Goal: Ask a question

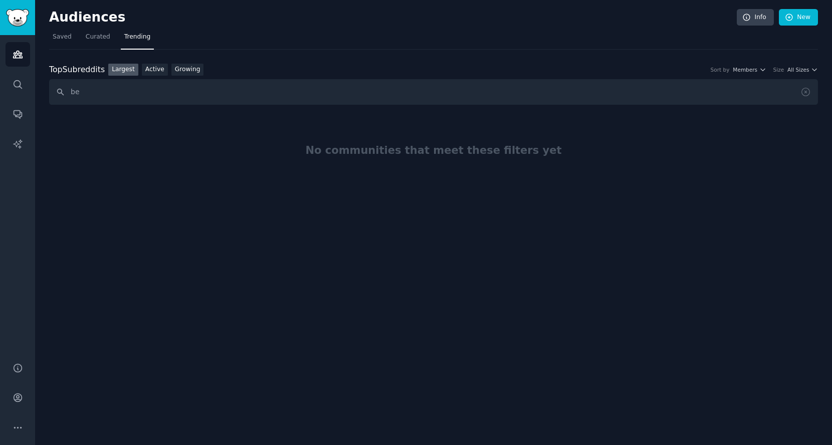
type input "b"
click at [179, 70] on link "Growing" at bounding box center [187, 70] width 33 height 13
click at [155, 72] on link "Active" at bounding box center [155, 70] width 26 height 13
drag, startPoint x: 203, startPoint y: 89, endPoint x: 0, endPoint y: 122, distance: 206.1
click at [0, 122] on div "Conversations Audiences Search Conversations AI Reports Help Account More Audie…" at bounding box center [416, 222] width 832 height 445
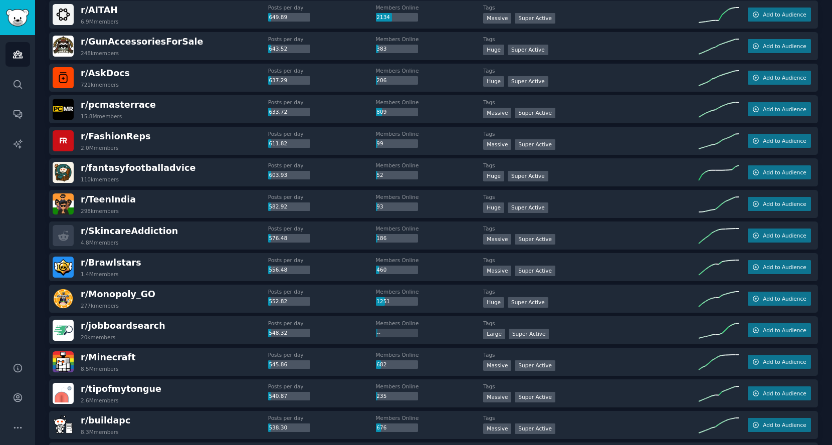
scroll to position [1292, 0]
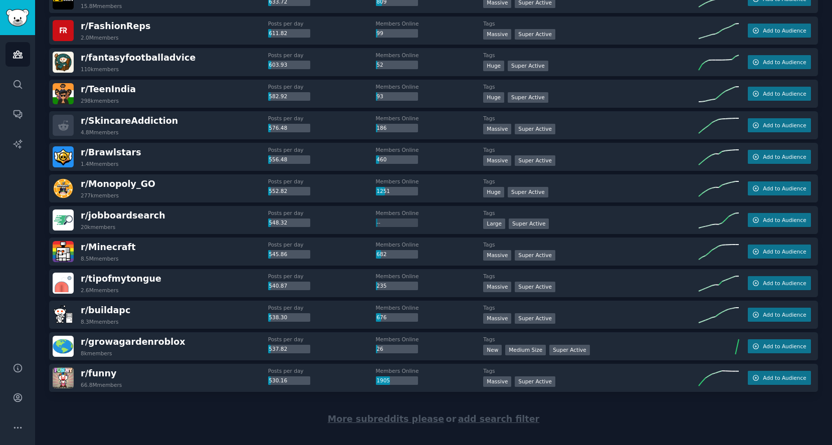
click at [364, 418] on span "More subreddits please" at bounding box center [386, 419] width 116 height 10
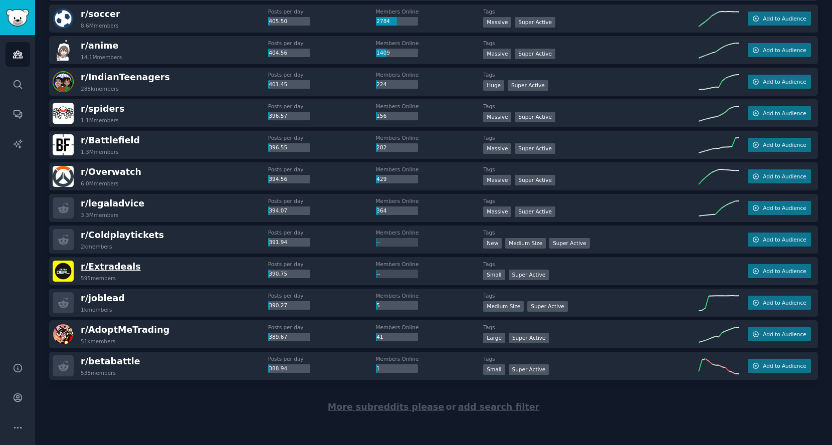
scroll to position [2883, 0]
click at [472, 404] on span "add search filter" at bounding box center [498, 406] width 81 height 10
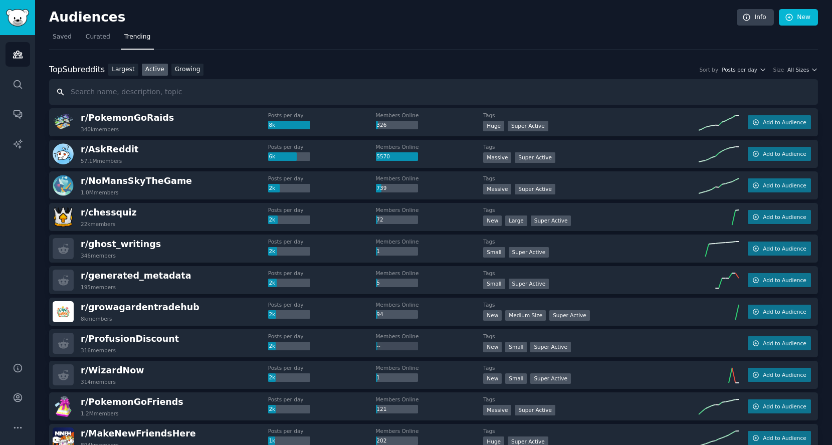
click at [192, 91] on input "text" at bounding box center [433, 92] width 769 height 26
type input "investment"
click at [751, 66] on span "Posts per day" at bounding box center [740, 69] width 36 height 7
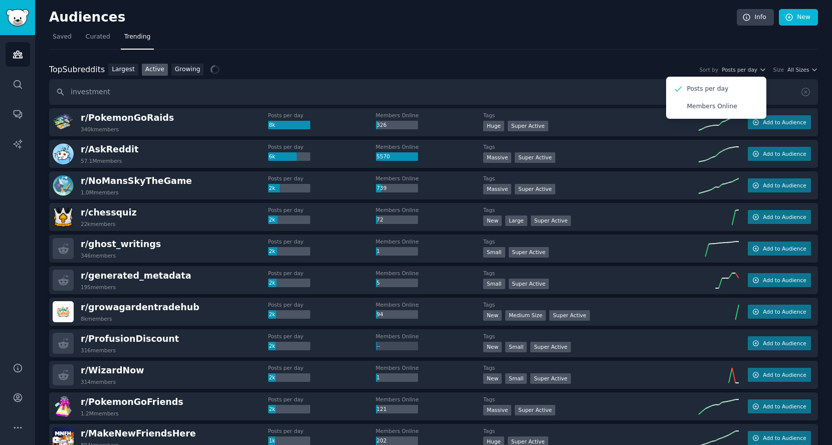
click at [668, 47] on nav "Saved Curated Trending" at bounding box center [433, 39] width 769 height 21
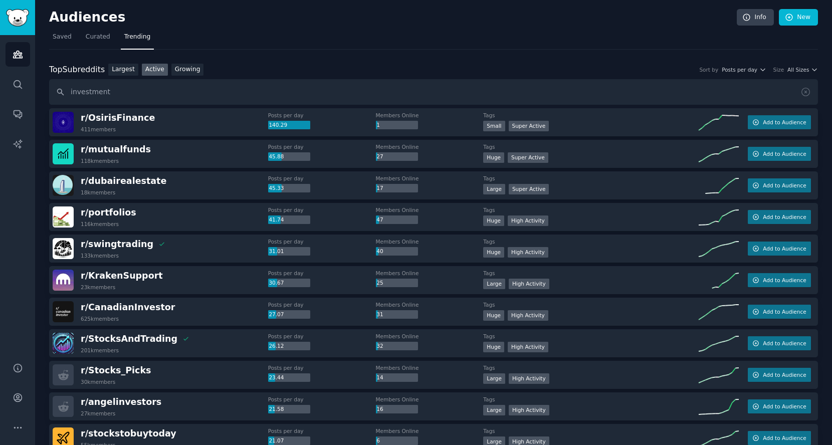
scroll to position [223, 0]
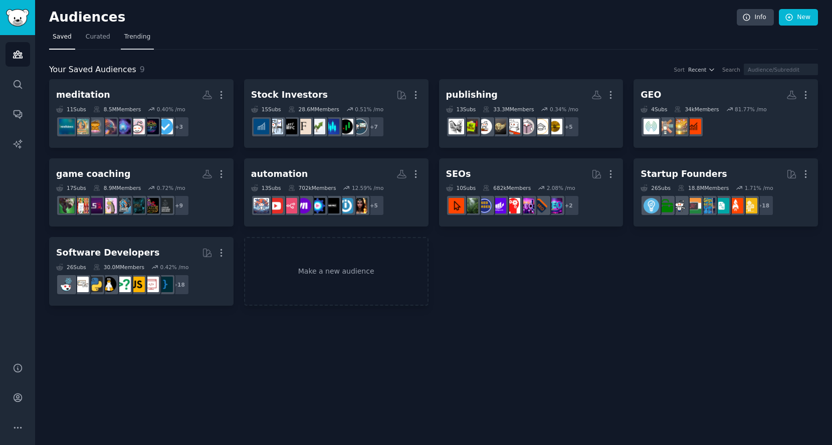
click at [141, 39] on span "Trending" at bounding box center [137, 37] width 26 height 9
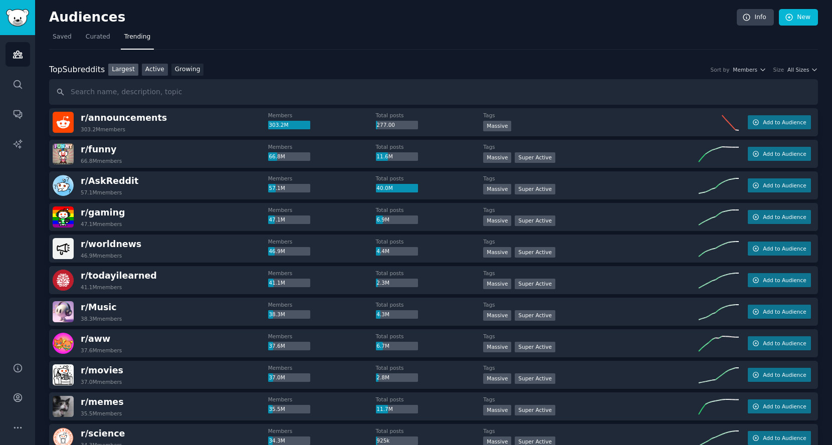
click at [153, 71] on link "Active" at bounding box center [155, 70] width 26 height 13
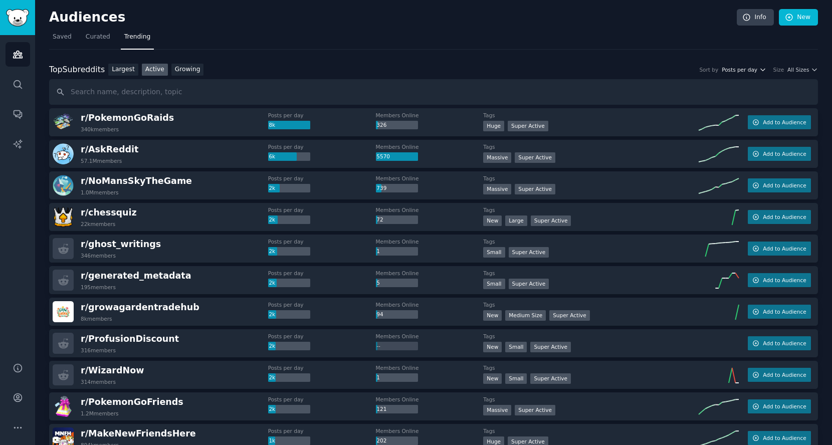
click at [747, 66] on span "Posts per day" at bounding box center [740, 69] width 36 height 7
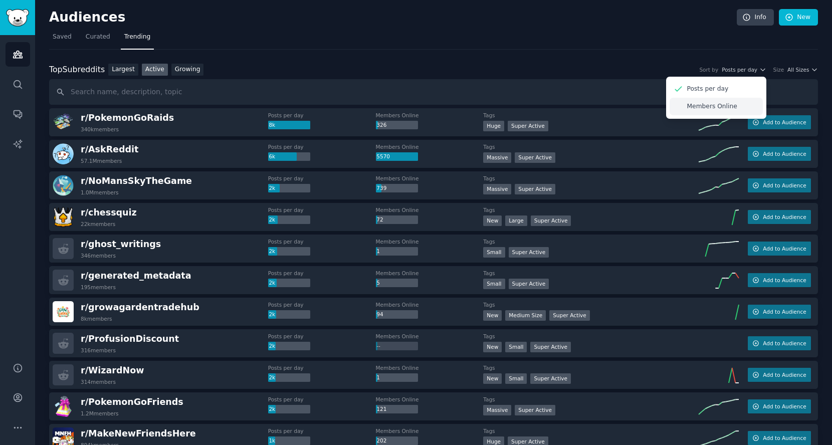
click at [699, 102] on p "Members Online" at bounding box center [712, 106] width 50 height 9
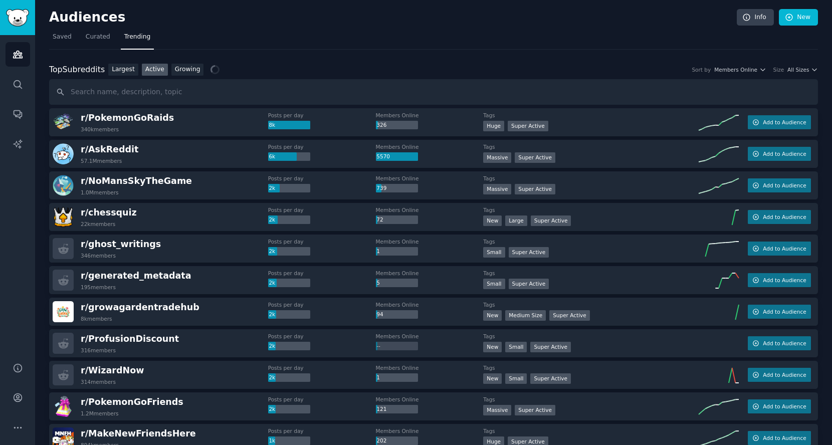
drag, startPoint x: 185, startPoint y: 67, endPoint x: 169, endPoint y: 67, distance: 16.5
click at [185, 67] on link "Growing" at bounding box center [187, 70] width 33 height 13
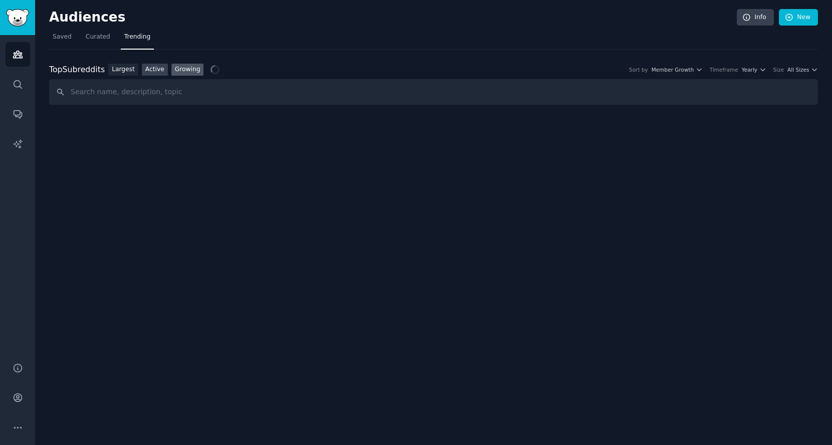
click at [145, 68] on link "Active" at bounding box center [155, 70] width 26 height 13
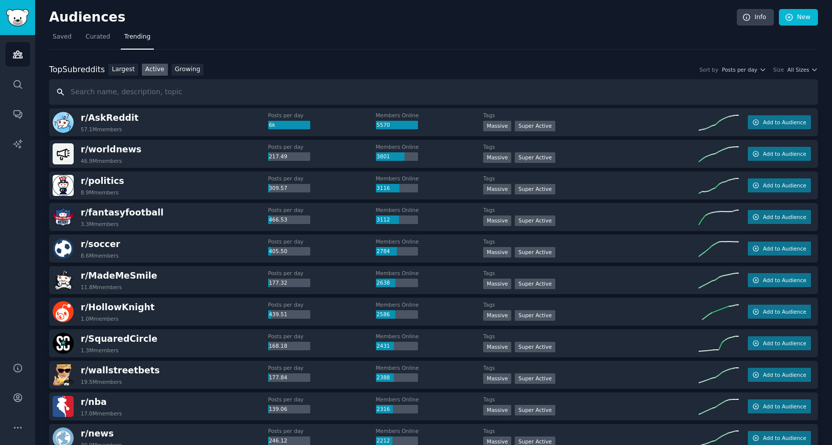
click at [505, 88] on input "text" at bounding box center [433, 92] width 769 height 26
click at [741, 69] on span "Posts per day" at bounding box center [740, 69] width 36 height 7
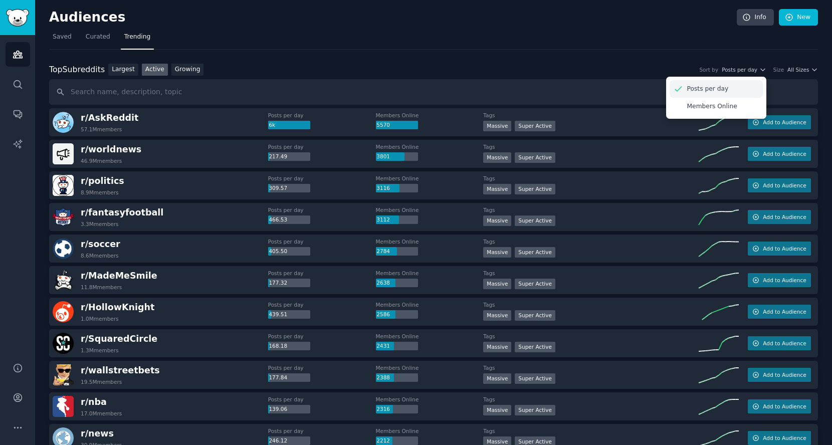
click at [722, 91] on p "Posts per day" at bounding box center [708, 89] width 42 height 9
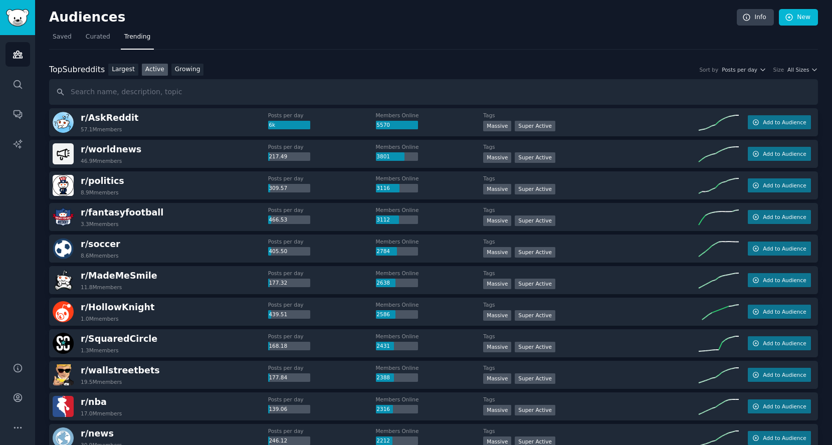
drag, startPoint x: 560, startPoint y: 2, endPoint x: 301, endPoint y: 70, distance: 267.9
click at [301, 70] on div "Top Subreddits Top Subreddits Largest Active Growing Sort by Posts per day Size…" at bounding box center [433, 70] width 769 height 13
click at [292, 96] on input "text" at bounding box center [433, 92] width 769 height 26
click at [790, 72] on span "All Sizes" at bounding box center [798, 69] width 22 height 7
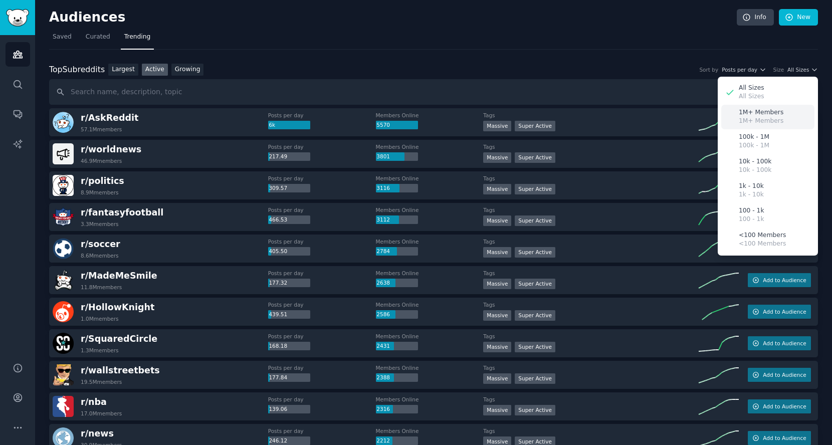
click at [769, 111] on p "1M+ Members" at bounding box center [761, 112] width 45 height 9
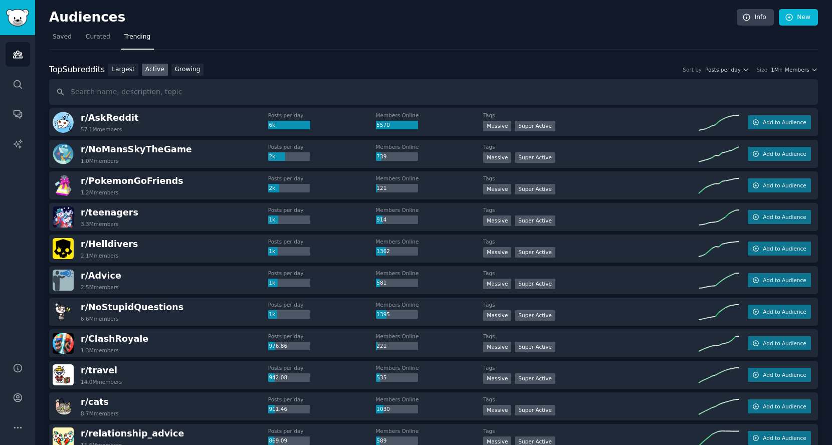
click at [796, 73] on div "Top Subreddits Top Subreddits Largest Active Growing Sort by Posts per day Size…" at bounding box center [433, 70] width 769 height 13
click at [788, 69] on span "1M+ Members" at bounding box center [790, 69] width 39 height 7
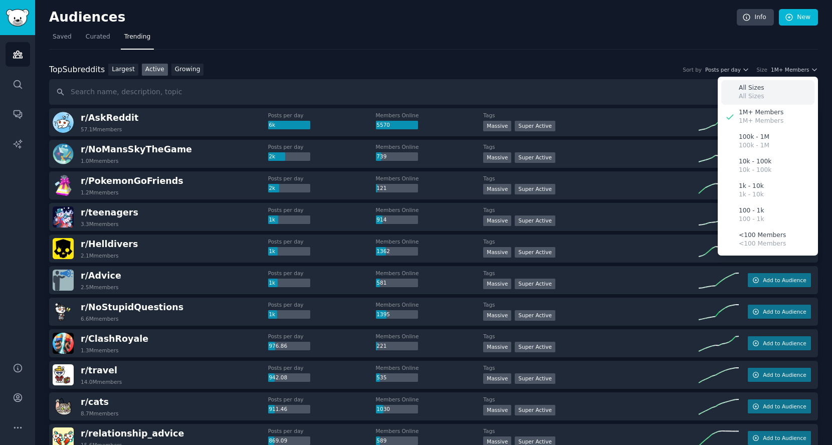
click at [762, 89] on div "All Sizes All Sizes" at bounding box center [767, 92] width 93 height 25
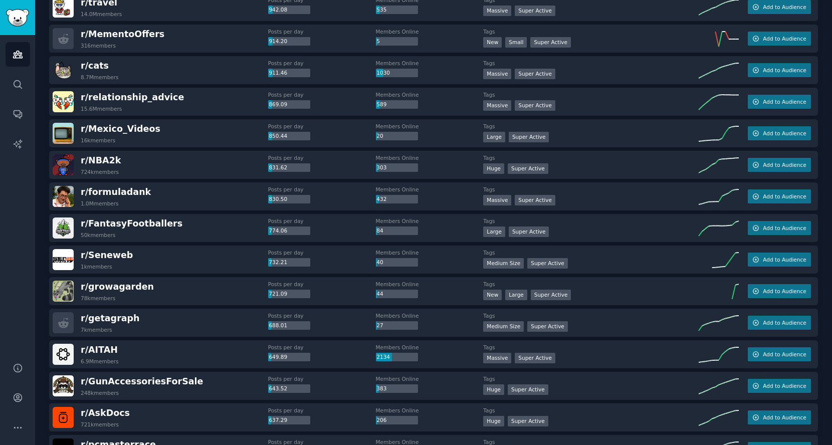
scroll to position [891, 0]
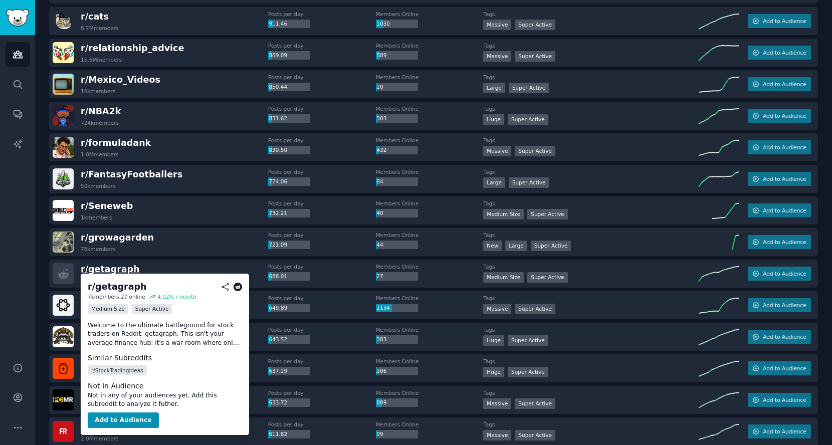
click at [118, 270] on span "r/ getagraph" at bounding box center [110, 269] width 59 height 10
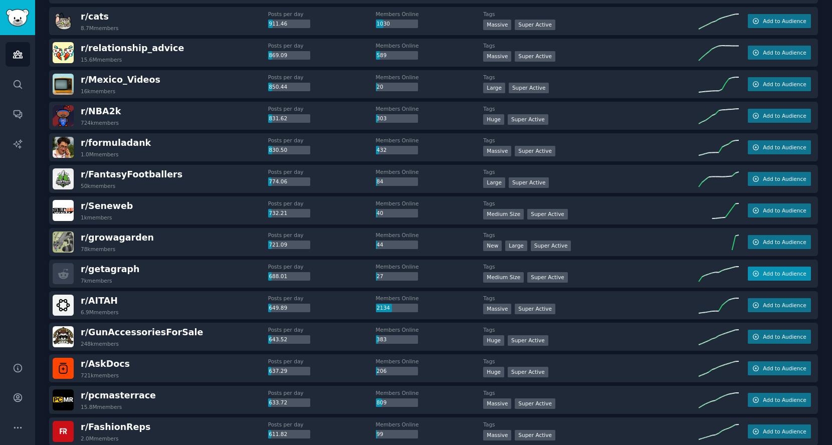
click at [763, 270] on span "Add to Audience" at bounding box center [784, 273] width 43 height 7
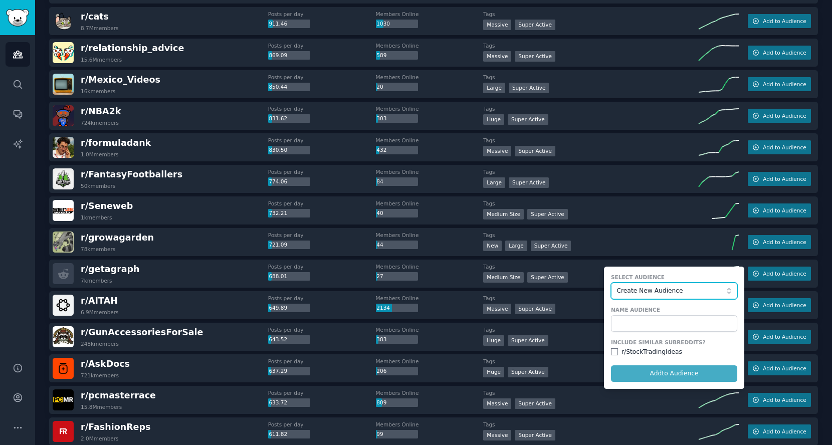
click at [649, 283] on button "Create New Audience" at bounding box center [674, 291] width 126 height 17
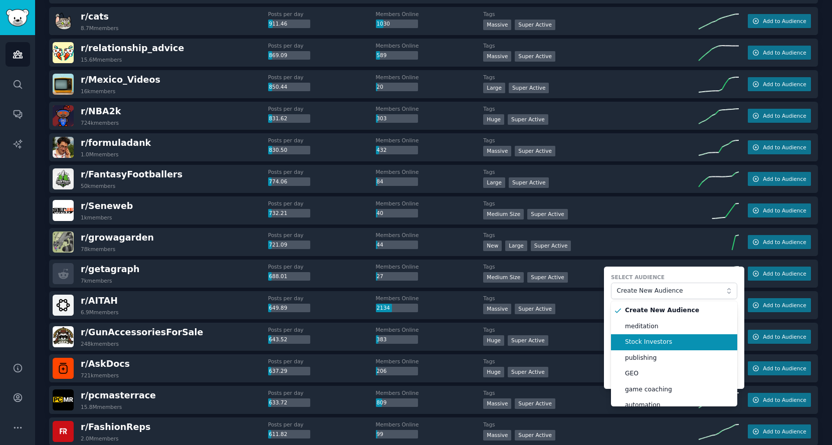
click at [643, 334] on li "Stock Investors" at bounding box center [674, 342] width 126 height 16
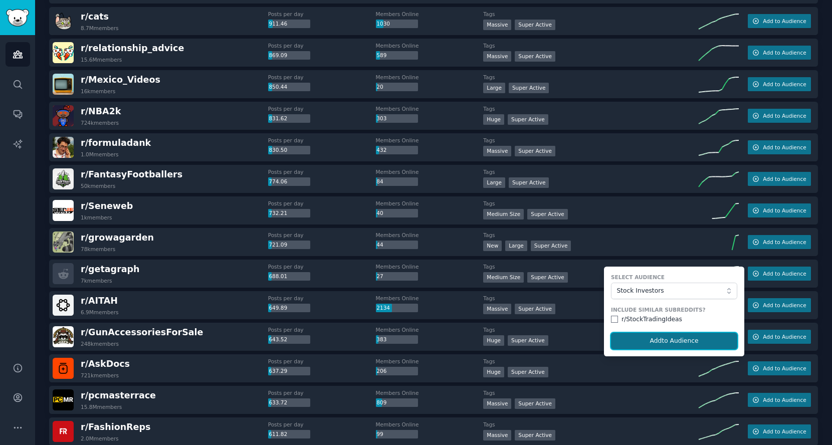
click at [654, 340] on button "Add to Audience" at bounding box center [674, 341] width 126 height 17
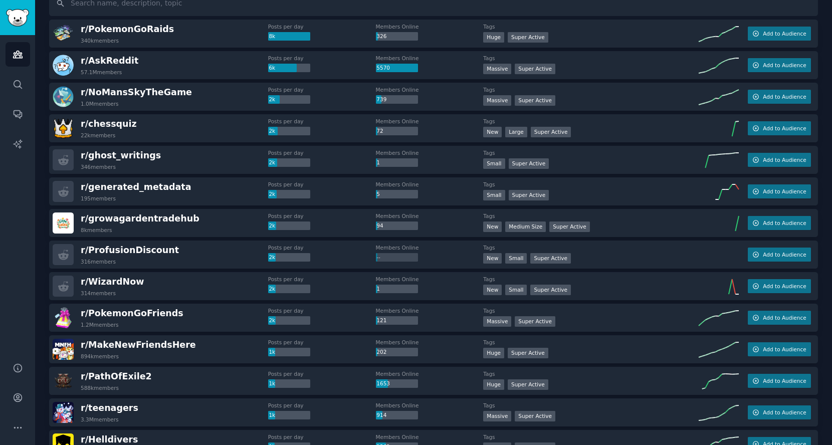
scroll to position [0, 0]
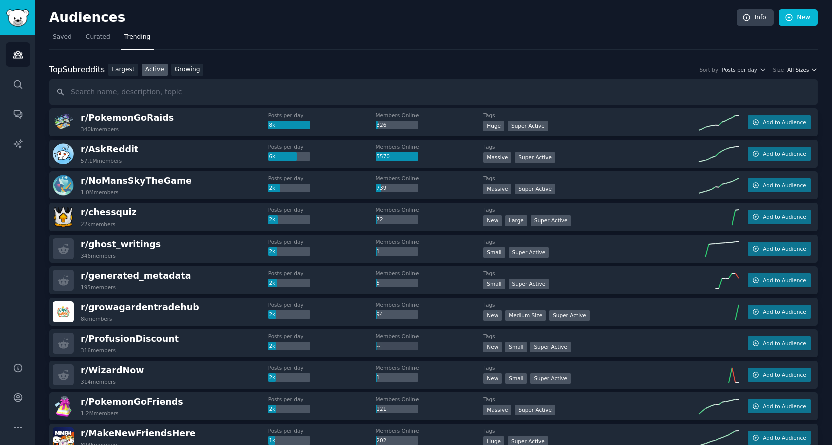
click at [806, 69] on span "All Sizes" at bounding box center [798, 69] width 22 height 7
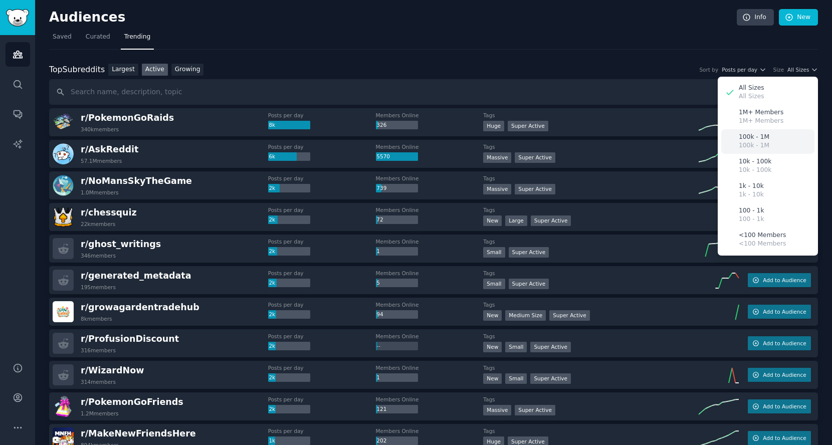
click at [758, 134] on p "100k - 1M" at bounding box center [754, 137] width 31 height 9
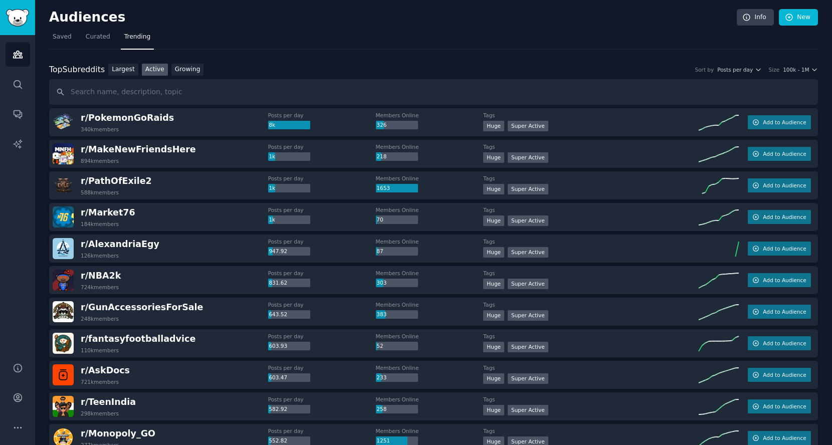
click at [807, 68] on button "100k - 1M" at bounding box center [800, 69] width 35 height 7
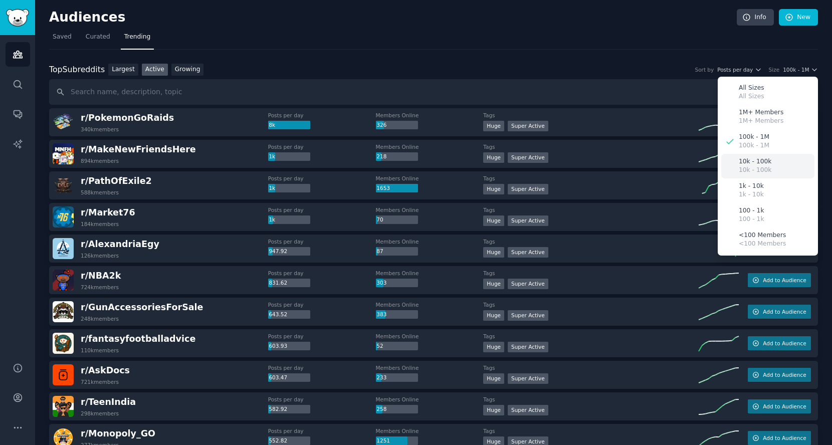
click at [775, 161] on div "10k - 100k 10k - 100k" at bounding box center [767, 166] width 93 height 25
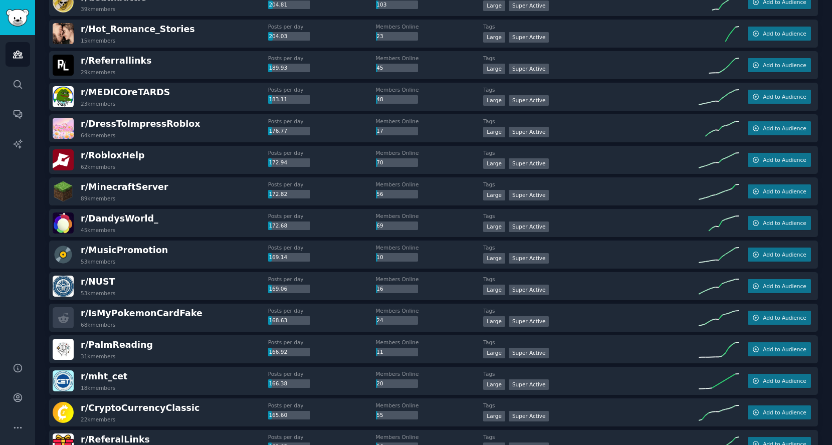
scroll to position [1281, 0]
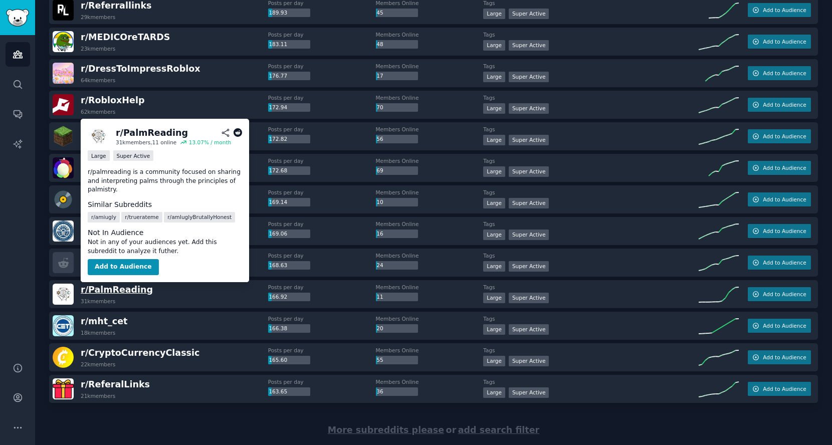
click at [117, 289] on span "r/ PalmReading" at bounding box center [117, 290] width 72 height 10
click at [119, 272] on button "Add to Audience" at bounding box center [123, 267] width 71 height 16
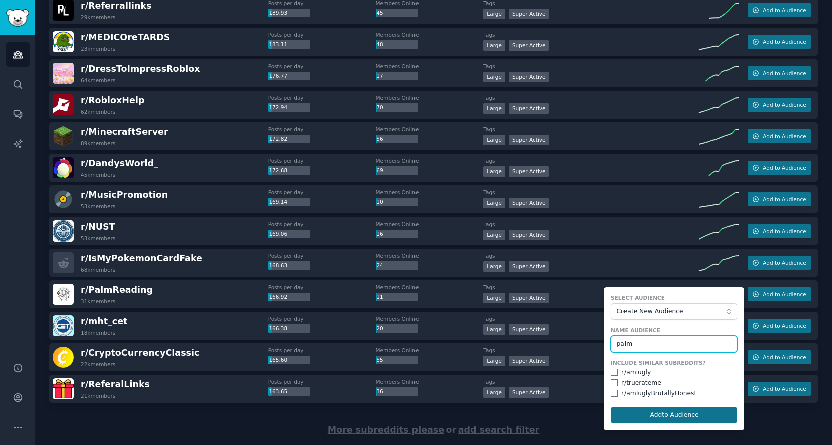
type input "palm"
click at [647, 410] on button "Add to Audience" at bounding box center [674, 415] width 126 height 17
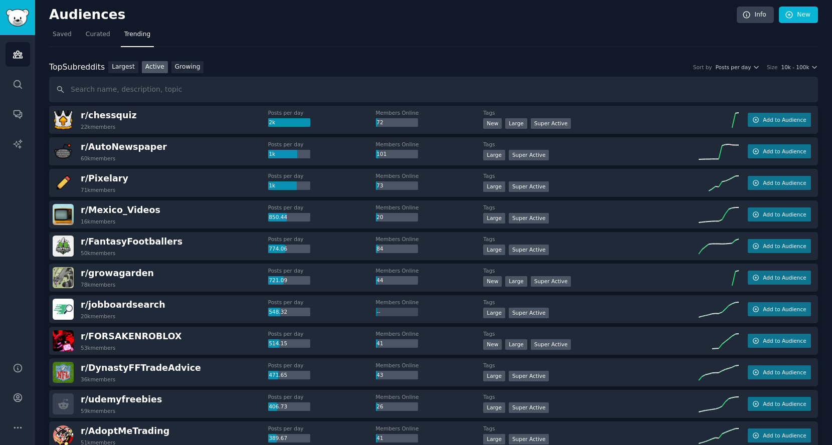
scroll to position [0, 0]
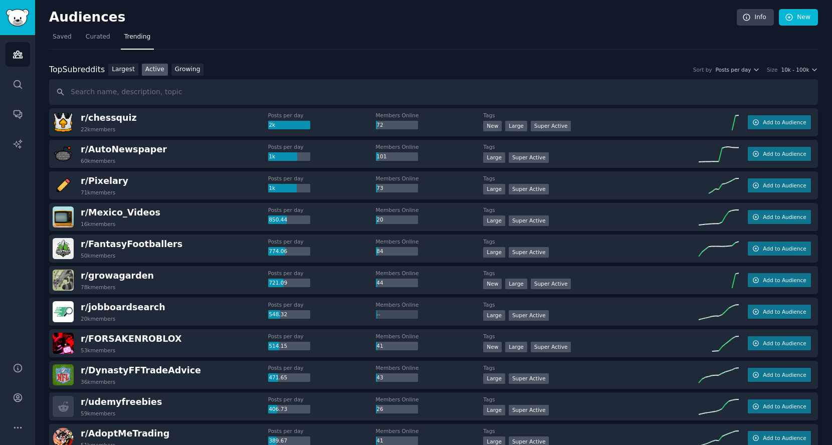
click at [798, 64] on div "Top Subreddits Top Subreddits Largest Active Growing Sort by Posts per day Size…" at bounding box center [433, 70] width 769 height 13
click at [800, 68] on span "10k - 100k" at bounding box center [795, 69] width 28 height 7
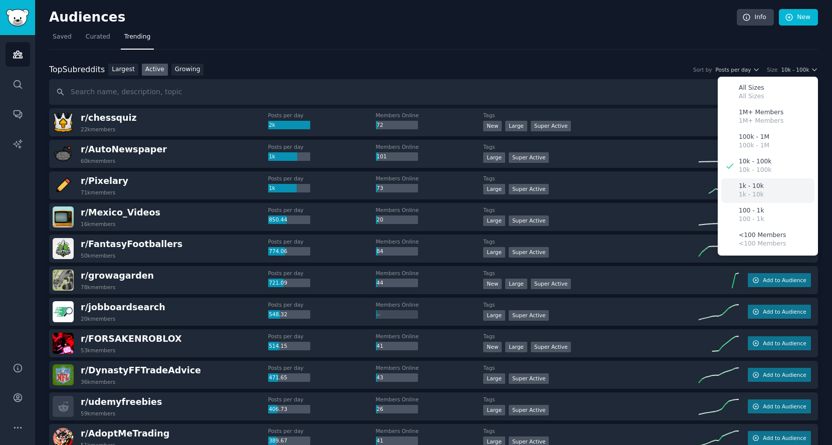
click at [764, 187] on div "1k - 10k 1k - 10k" at bounding box center [767, 190] width 93 height 25
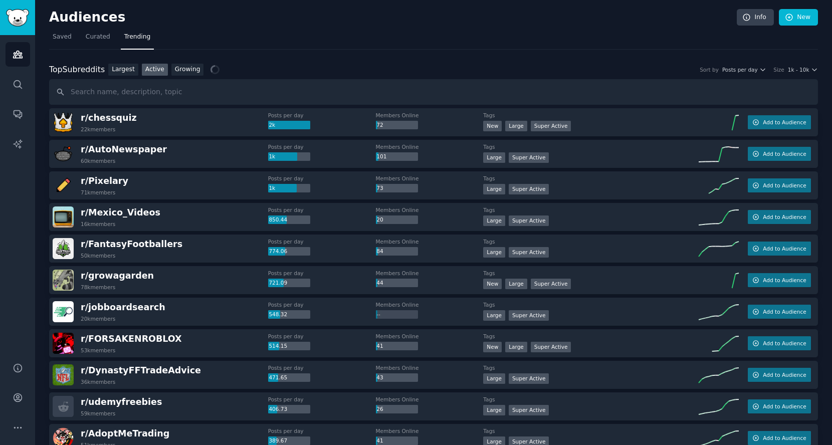
click at [554, 48] on nav "Saved Curated Trending" at bounding box center [433, 39] width 769 height 21
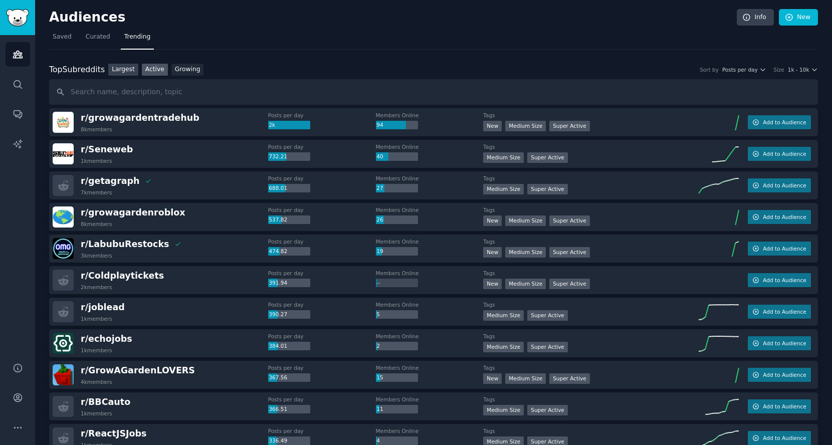
click at [126, 67] on link "Largest" at bounding box center [123, 70] width 30 height 13
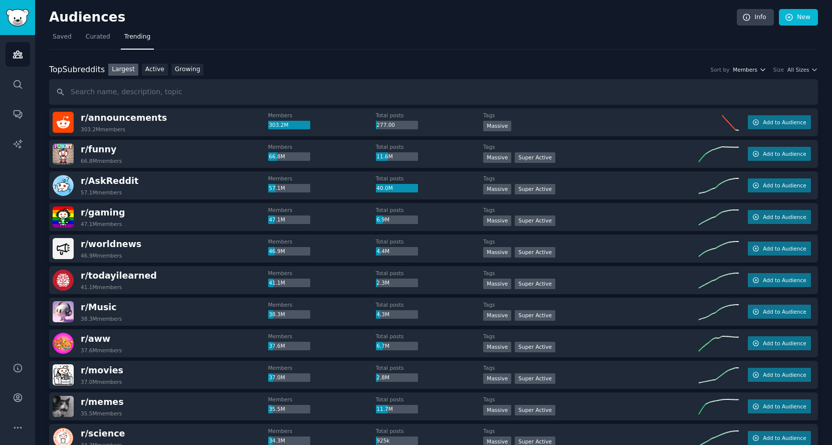
click at [740, 71] on span "Members" at bounding box center [745, 69] width 25 height 7
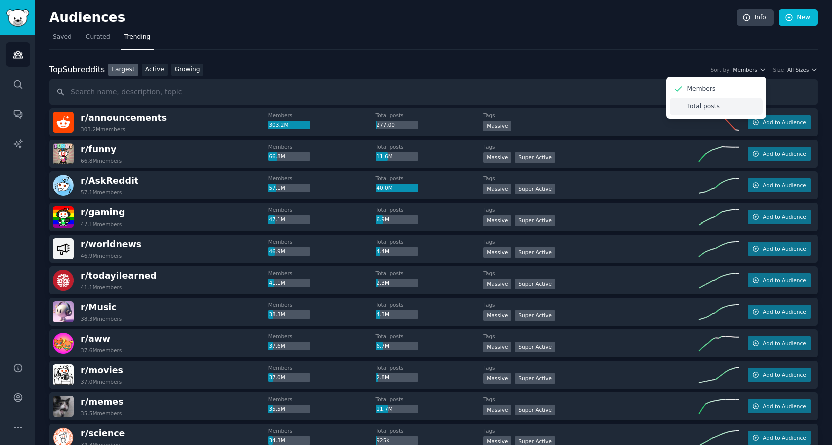
click at [720, 107] on div "Total posts" at bounding box center [716, 107] width 93 height 18
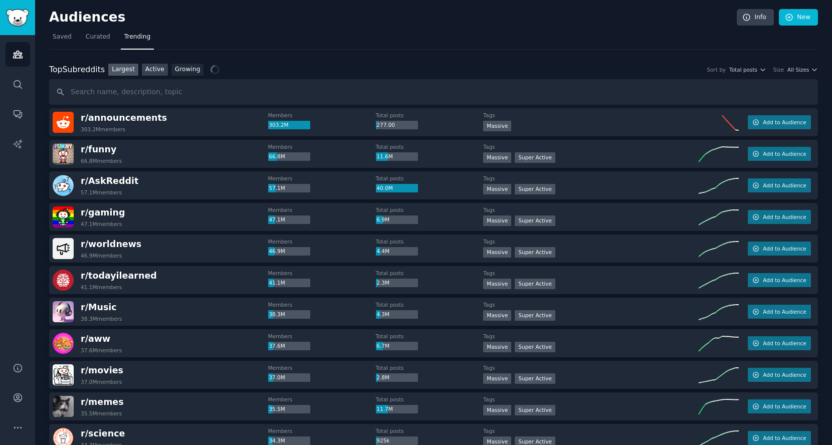
click at [152, 74] on link "Active" at bounding box center [155, 70] width 26 height 13
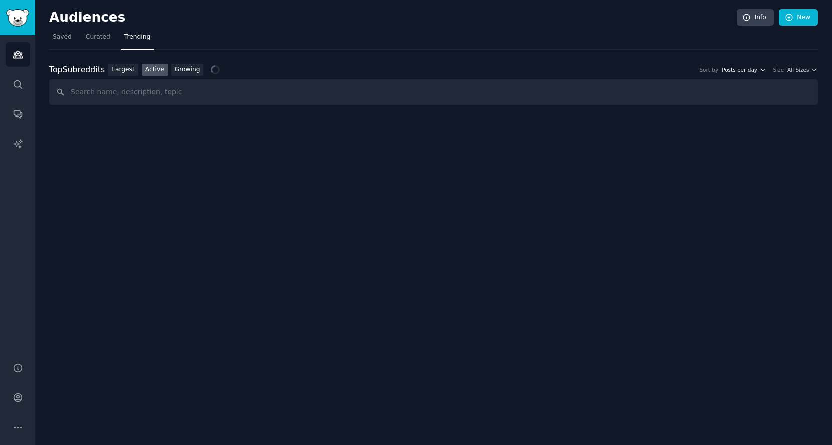
click at [738, 67] on span "Posts per day" at bounding box center [740, 69] width 36 height 7
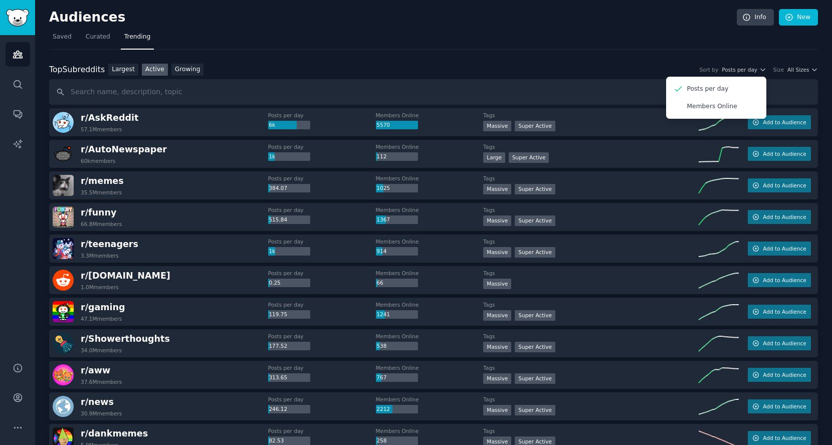
click at [460, 66] on div "Top Subreddits Top Subreddits Largest Active Growing Sort by Posts per day Post…" at bounding box center [433, 70] width 769 height 13
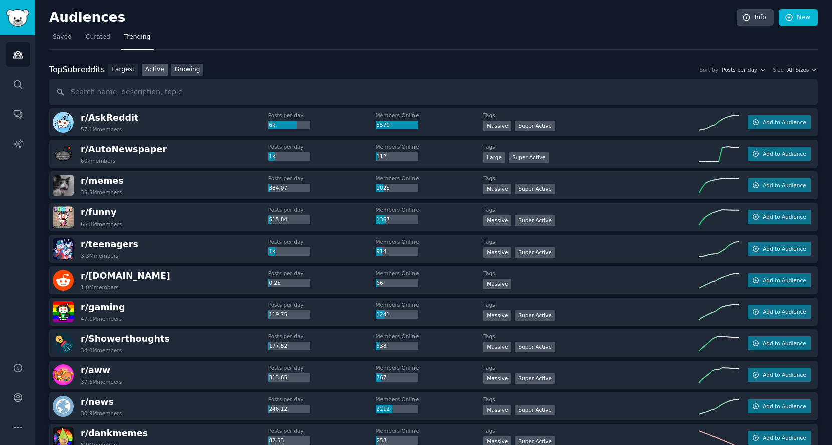
click at [174, 71] on link "Growing" at bounding box center [187, 70] width 33 height 13
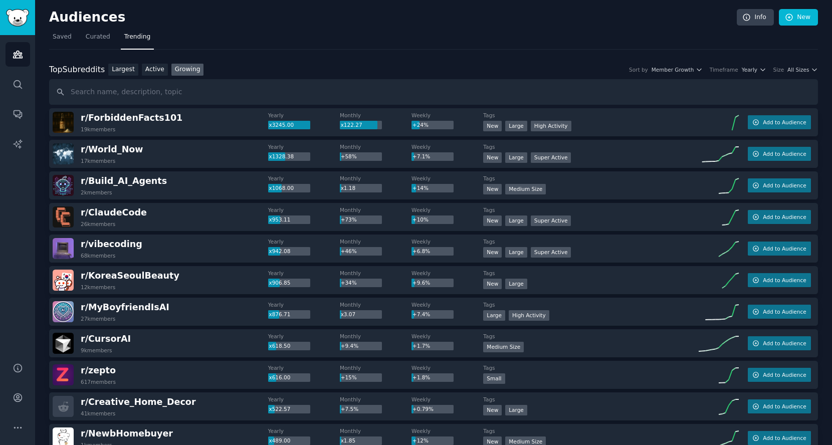
click at [670, 73] on div "Top Subreddits Top Subreddits Largest Active Growing Sort by Member Growth Time…" at bounding box center [433, 70] width 769 height 13
click at [670, 72] on span "Member Growth" at bounding box center [673, 69] width 43 height 7
drag, startPoint x: 456, startPoint y: 66, endPoint x: 451, endPoint y: 69, distance: 5.2
click at [454, 67] on div "Top Subreddits Top Subreddits Largest Active Growing Sort by Member Growth Memb…" at bounding box center [433, 70] width 769 height 13
click at [153, 69] on link "Active" at bounding box center [155, 70] width 26 height 13
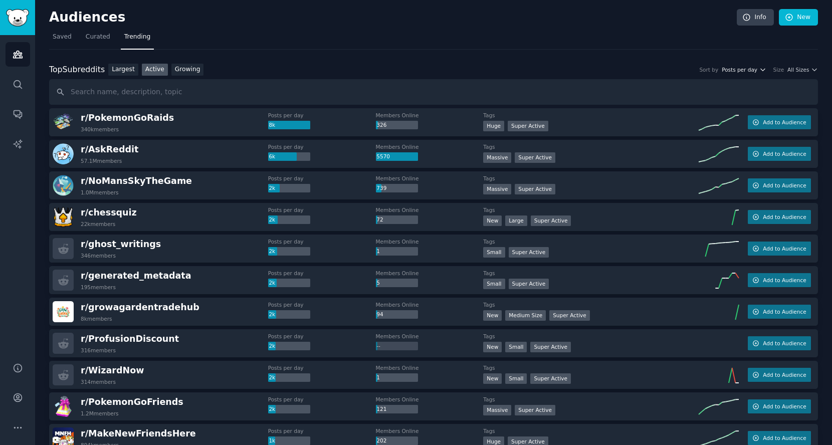
click at [751, 70] on span "Posts per day" at bounding box center [740, 69] width 36 height 7
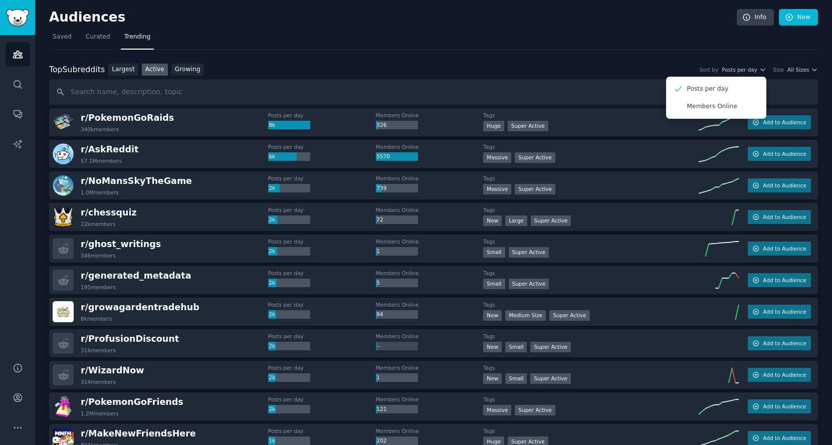
drag, startPoint x: 538, startPoint y: 72, endPoint x: 785, endPoint y: 62, distance: 246.8
click at [543, 72] on div "Top Subreddits Top Subreddits Largest Active Growing Sort by Posts per day Post…" at bounding box center [433, 70] width 769 height 13
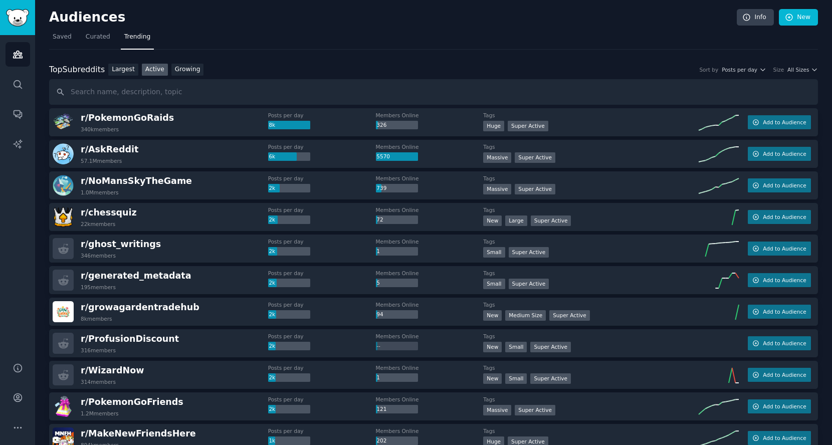
click at [794, 74] on div "Top Subreddits Top Subreddits Largest Active Growing Sort by Posts per day Size…" at bounding box center [433, 70] width 769 height 13
click at [795, 74] on div "Top Subreddits Top Subreddits Largest Active Growing Sort by Posts per day Size…" at bounding box center [433, 70] width 769 height 13
click at [798, 69] on span "All Sizes" at bounding box center [798, 69] width 22 height 7
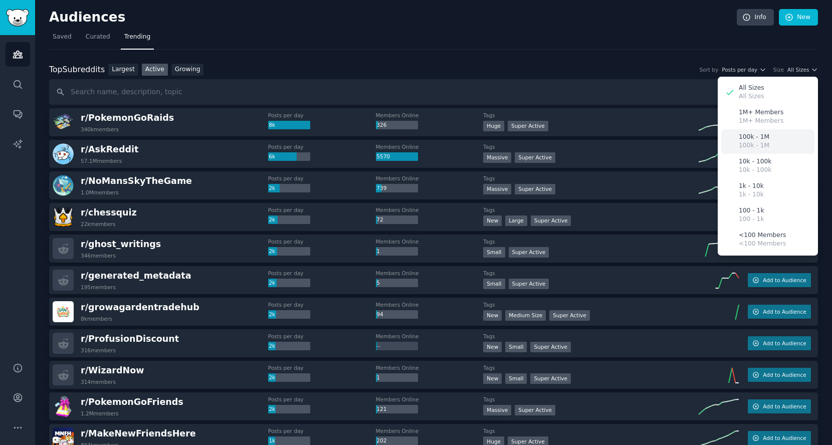
click at [759, 133] on p "100k - 1M" at bounding box center [754, 137] width 31 height 9
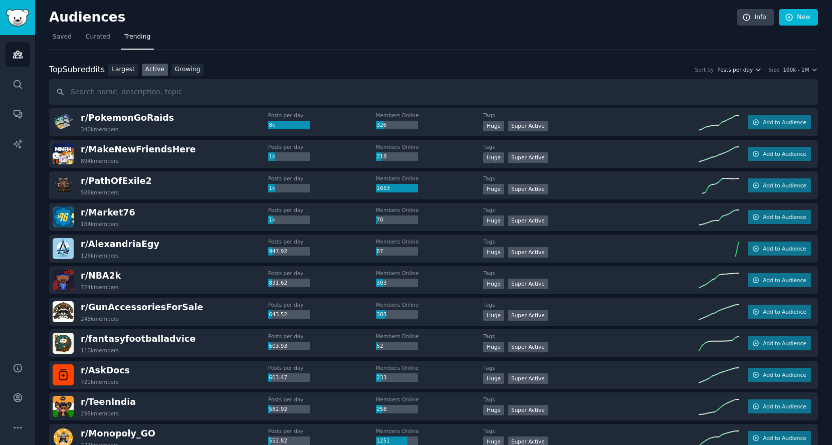
click at [737, 68] on span "Posts per day" at bounding box center [735, 69] width 36 height 7
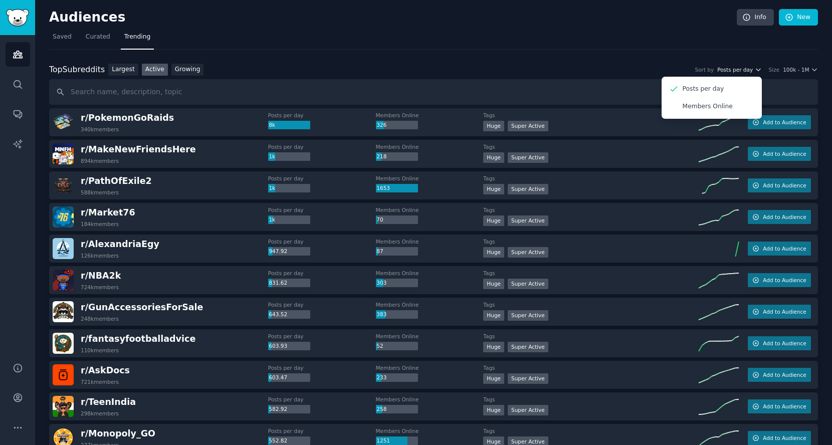
click at [737, 68] on span "Posts per day" at bounding box center [735, 69] width 36 height 7
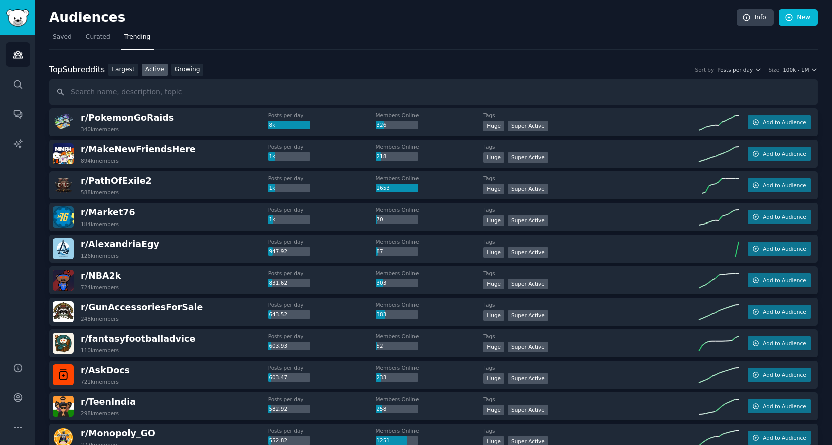
click at [738, 75] on div "Top Subreddits Top Subreddits Largest Active Growing Sort by Posts per day Size…" at bounding box center [433, 85] width 769 height 42
click at [740, 70] on span "Posts per day" at bounding box center [735, 69] width 36 height 7
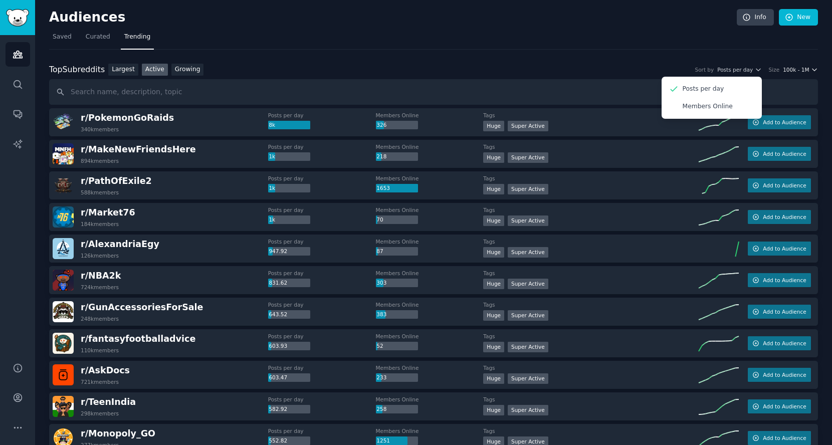
click at [790, 71] on span "100k - 1M" at bounding box center [796, 69] width 26 height 7
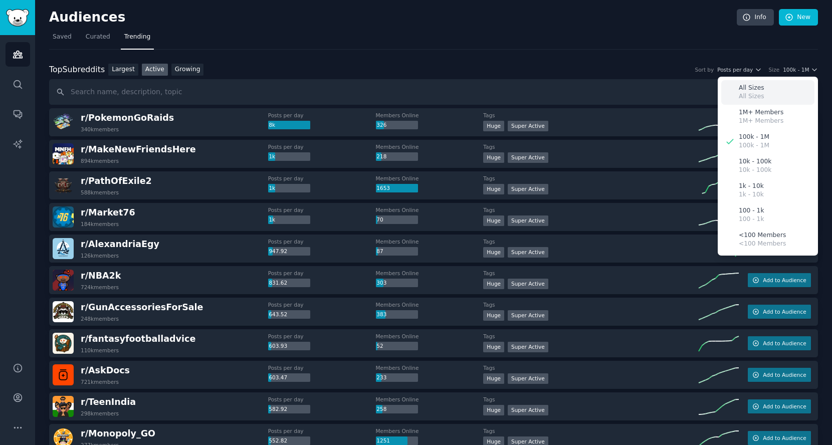
click at [766, 93] on div "All Sizes All Sizes" at bounding box center [767, 92] width 93 height 25
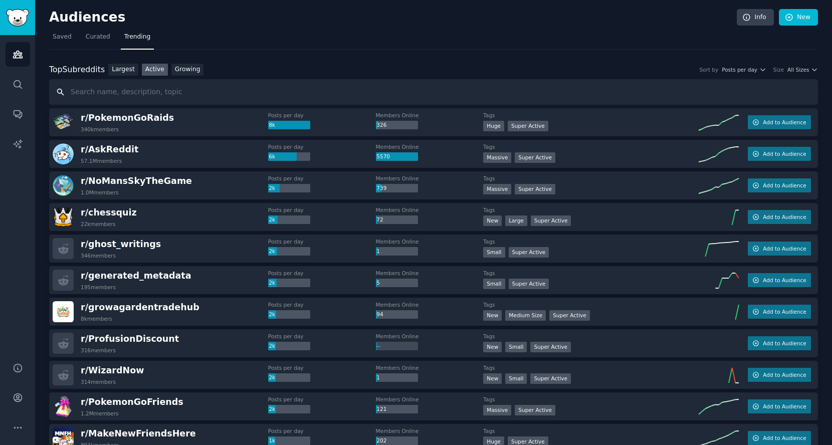
click at [318, 79] on input "text" at bounding box center [433, 92] width 769 height 26
click at [63, 34] on span "Saved" at bounding box center [62, 37] width 19 height 9
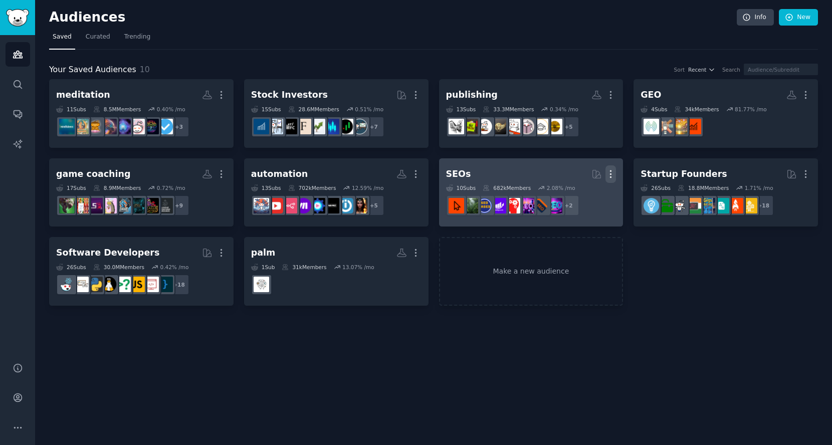
click at [607, 169] on icon "button" at bounding box center [610, 174] width 11 height 11
click at [572, 195] on div "Delete" at bounding box center [577, 194] width 48 height 21
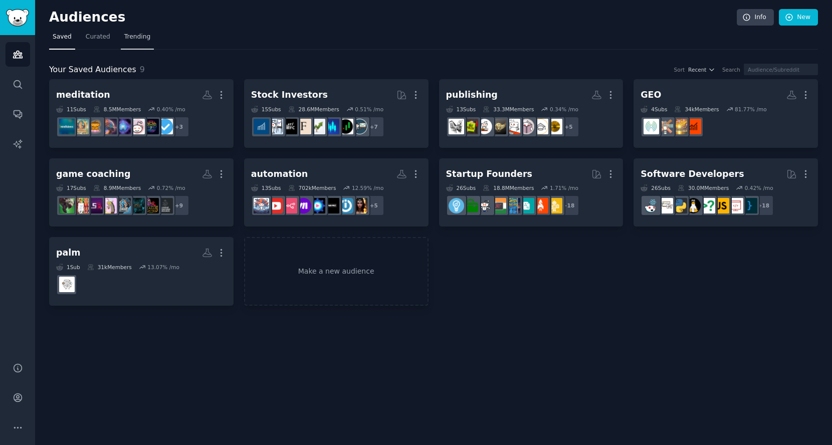
click at [137, 34] on span "Trending" at bounding box center [137, 37] width 26 height 9
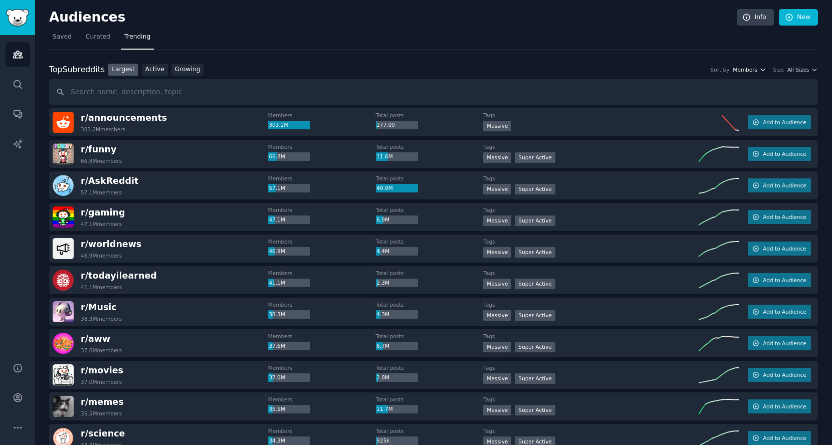
click at [752, 69] on span "Members" at bounding box center [745, 69] width 25 height 7
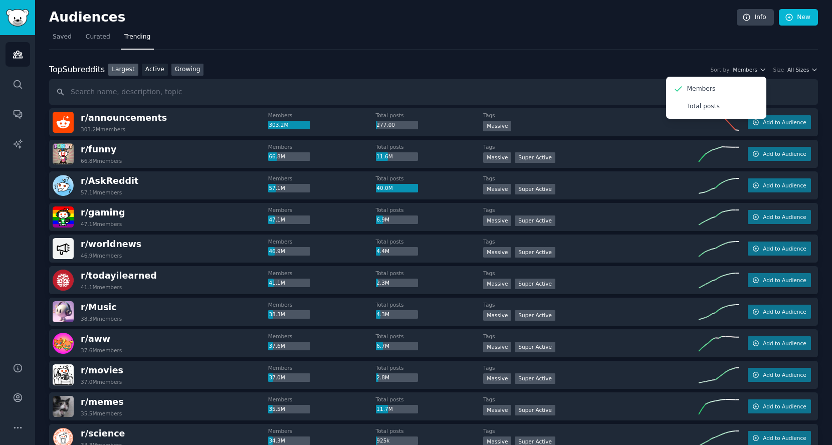
click at [183, 65] on link "Growing" at bounding box center [187, 70] width 33 height 13
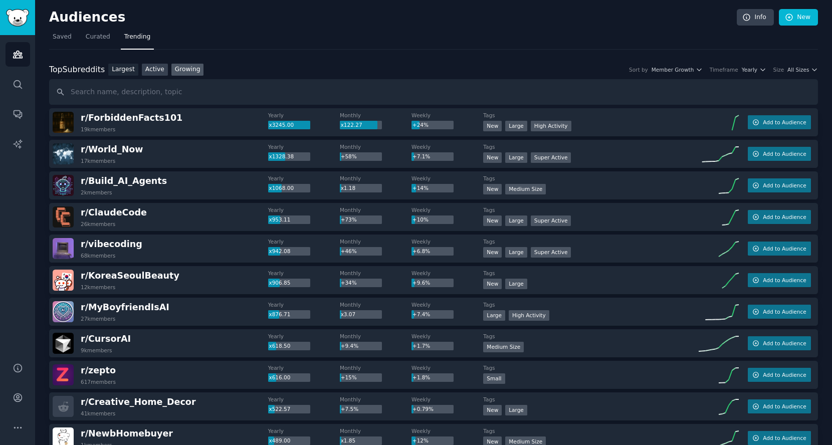
click at [154, 68] on link "Active" at bounding box center [155, 70] width 26 height 13
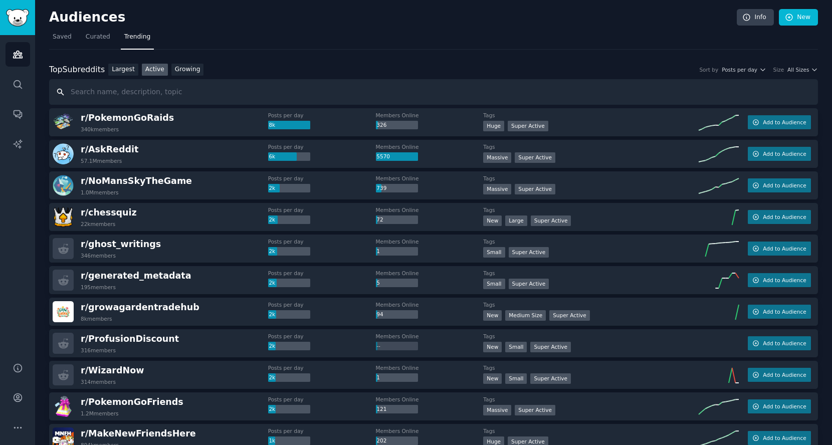
click at [144, 95] on input "text" at bounding box center [433, 92] width 769 height 26
type input "news"
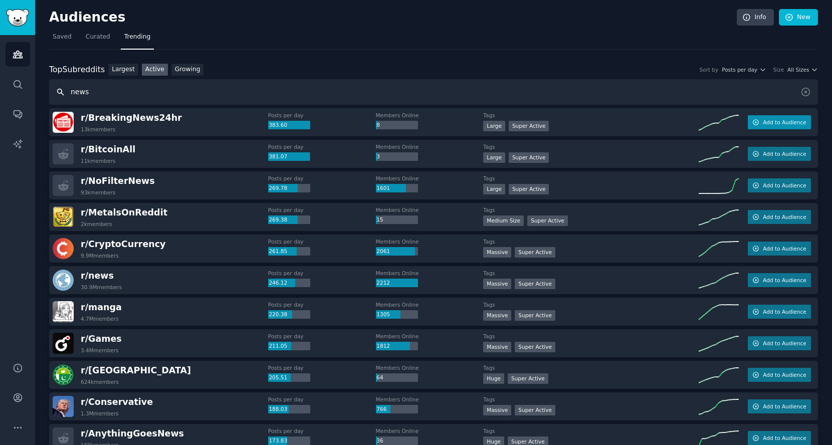
click at [788, 122] on span "Add to Audience" at bounding box center [784, 122] width 43 height 7
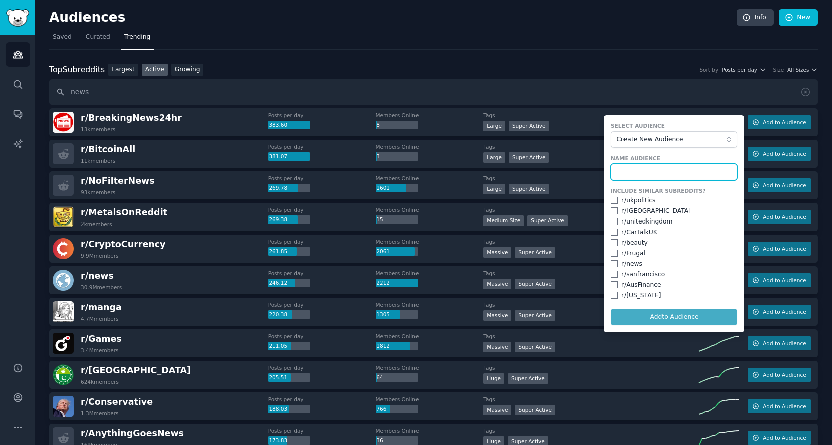
click at [658, 170] on input "text" at bounding box center [674, 172] width 126 height 17
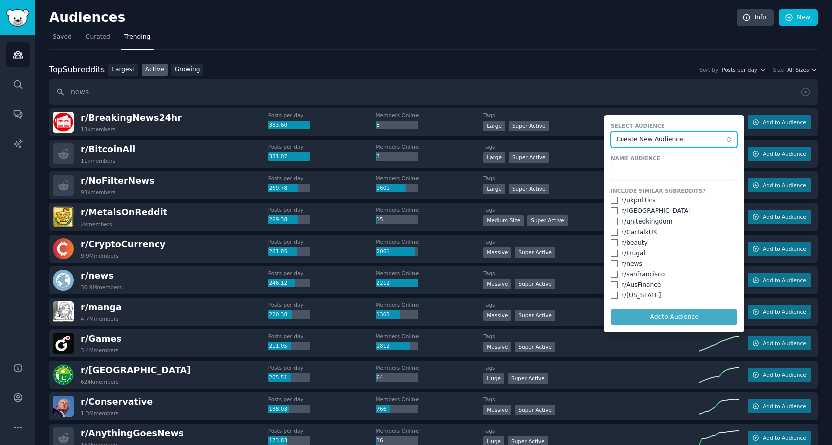
click at [669, 135] on span "Create New Audience" at bounding box center [672, 139] width 110 height 9
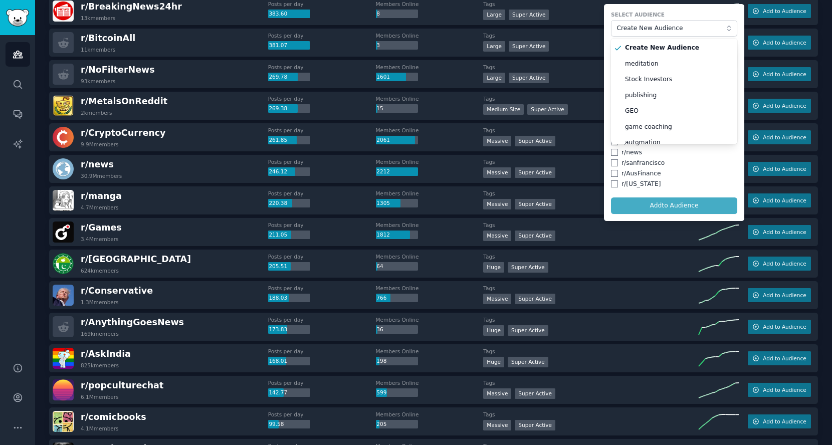
click at [693, 169] on div "r/ AusFinance" at bounding box center [674, 173] width 126 height 9
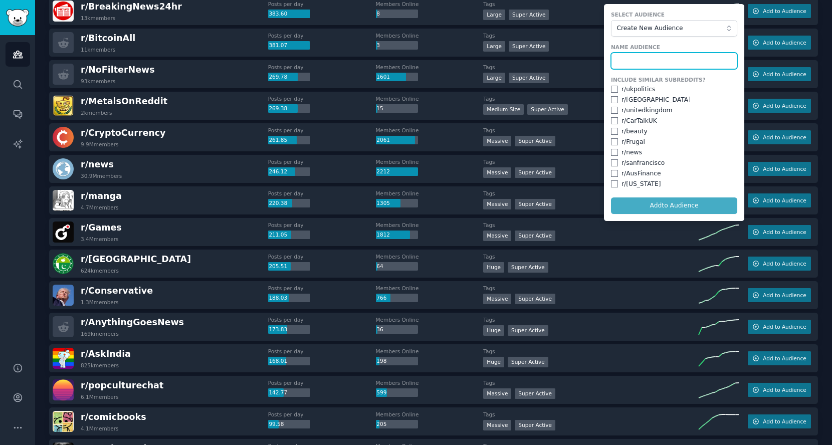
click at [640, 58] on input "text" at bounding box center [674, 61] width 126 height 17
type input "news"
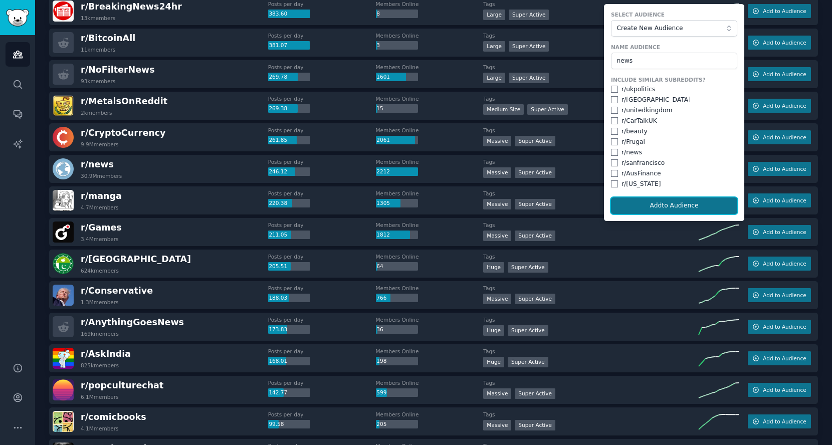
click at [653, 204] on button "Add to Audience" at bounding box center [674, 205] width 126 height 17
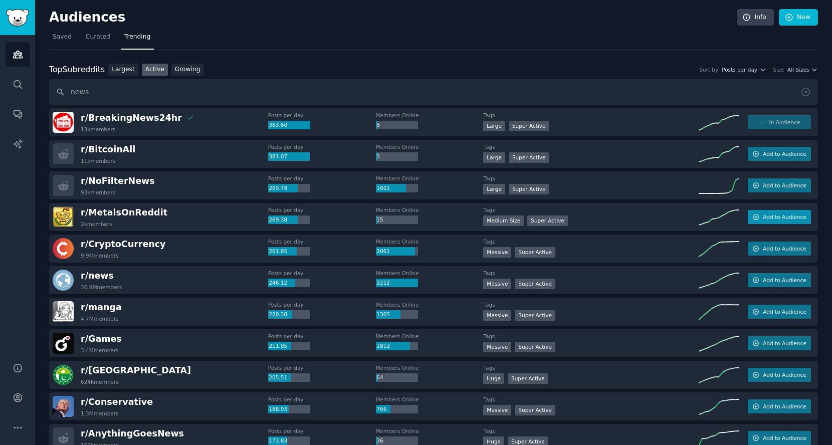
click at [788, 214] on span "Add to Audience" at bounding box center [784, 217] width 43 height 7
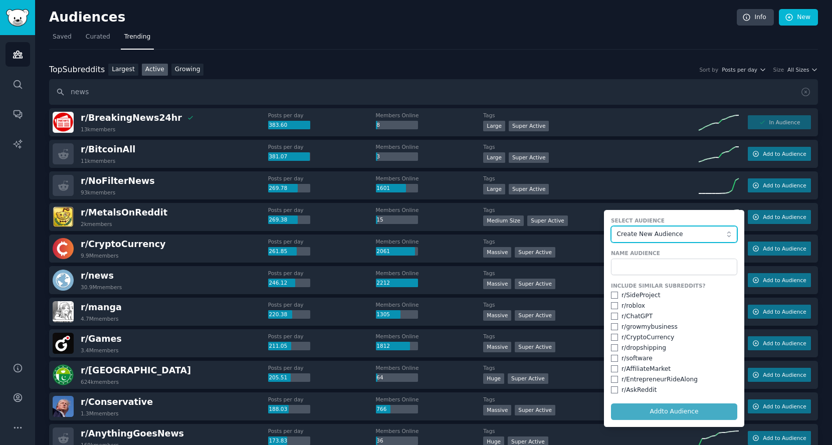
click at [689, 237] on span "Create New Audience" at bounding box center [672, 234] width 110 height 9
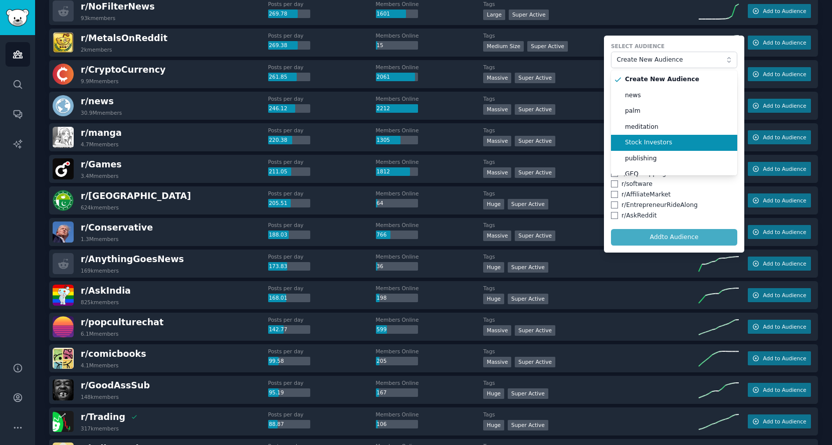
scroll to position [56, 0]
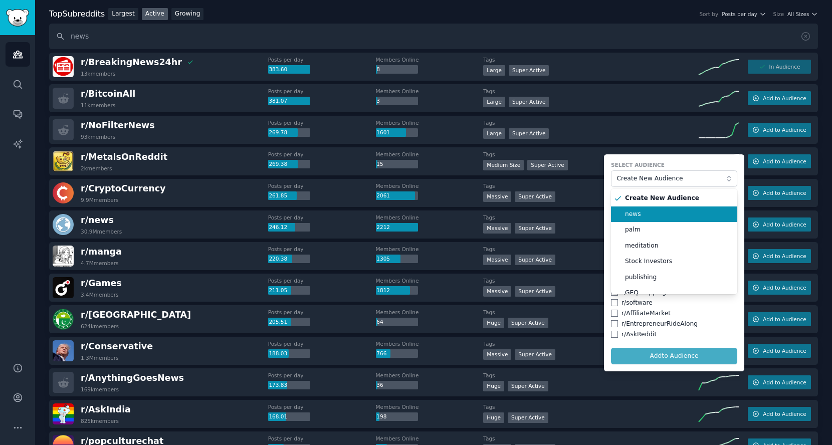
click at [652, 210] on span "news" at bounding box center [677, 214] width 105 height 9
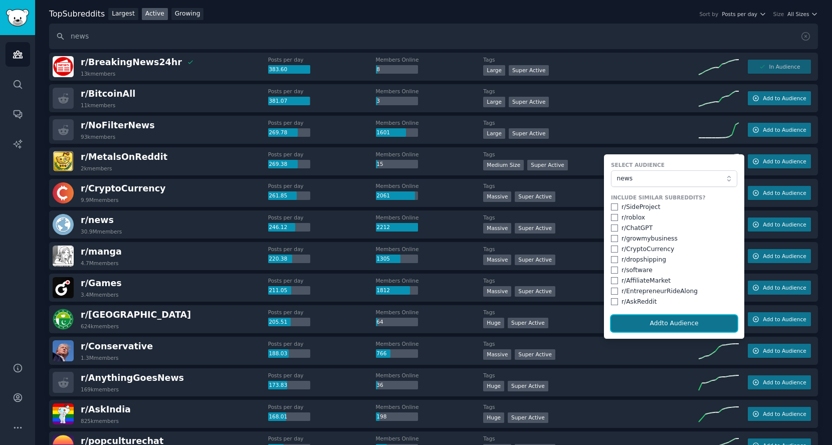
click at [659, 318] on button "Add to Audience" at bounding box center [674, 323] width 126 height 17
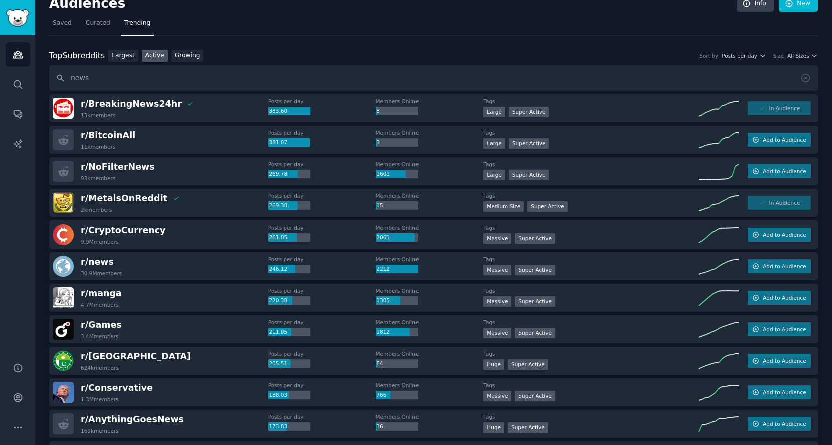
scroll to position [0, 0]
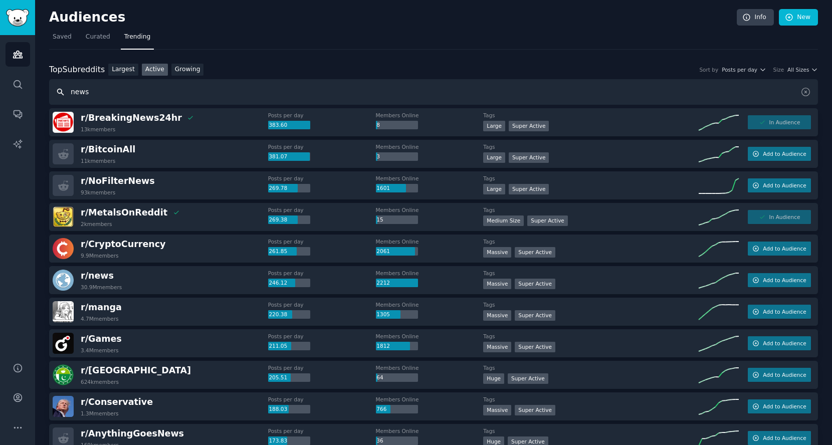
click at [153, 92] on input "news" at bounding box center [433, 92] width 769 height 26
type input "n"
type input "feed"
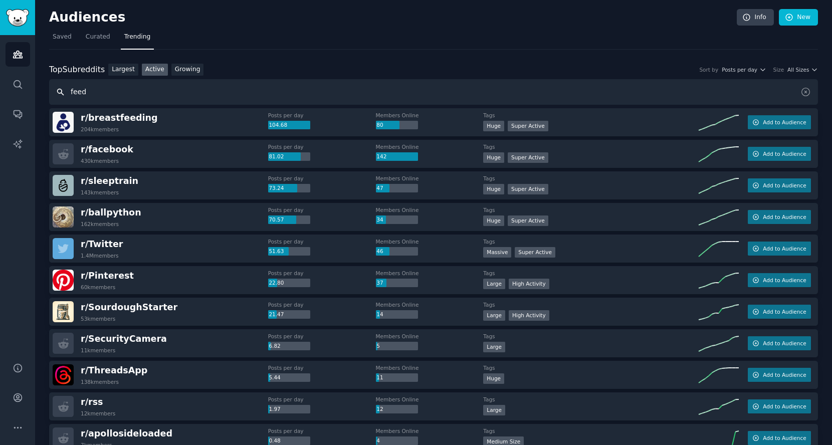
drag, startPoint x: 137, startPoint y: 91, endPoint x: 54, endPoint y: 74, distance: 84.4
click at [56, 74] on div "Top Subreddits Top Subreddits Largest Active Growing Sort by Posts per day Size…" at bounding box center [433, 85] width 769 height 42
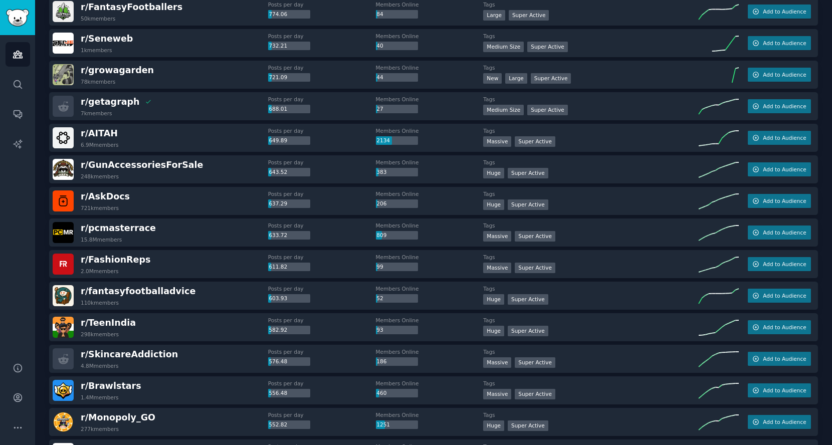
scroll to position [1305, 0]
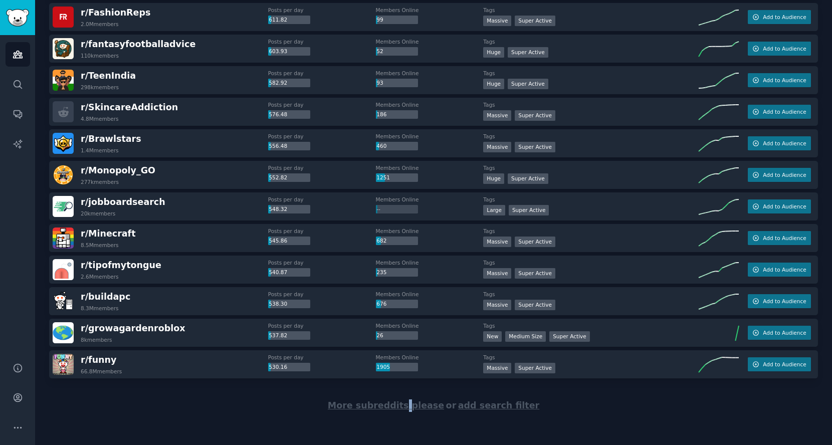
click at [409, 407] on span "More subreddits please" at bounding box center [386, 405] width 116 height 10
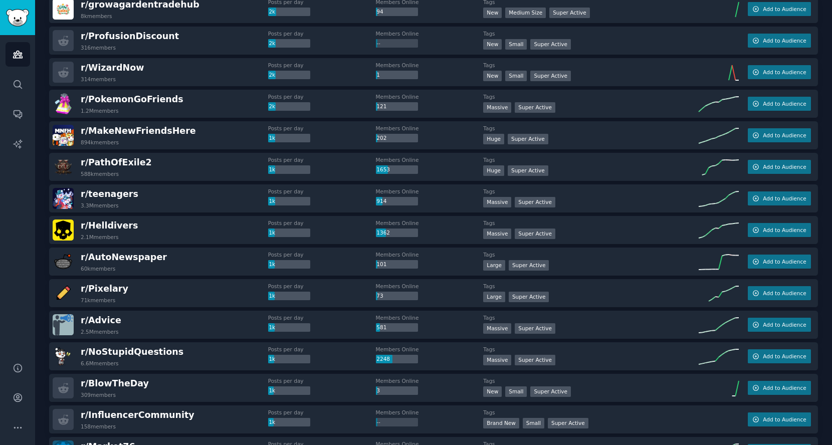
scroll to position [0, 0]
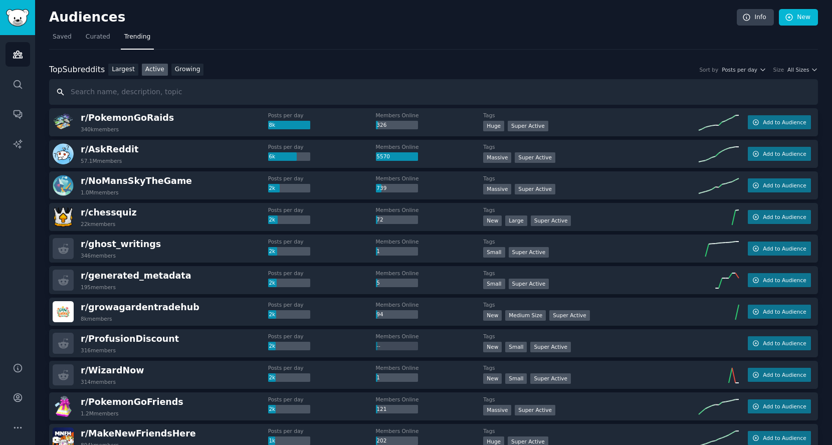
click at [267, 82] on input "text" at bounding box center [433, 92] width 769 height 26
type input "数"
type input "打"
type input "data label"
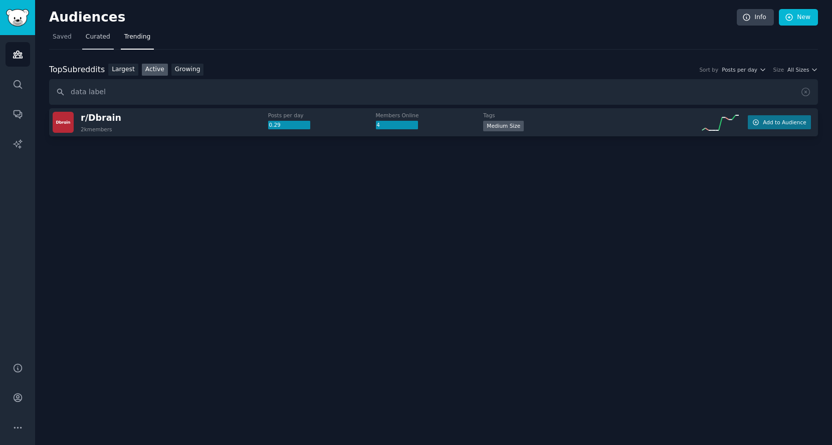
click at [94, 36] on span "Curated" at bounding box center [98, 37] width 25 height 9
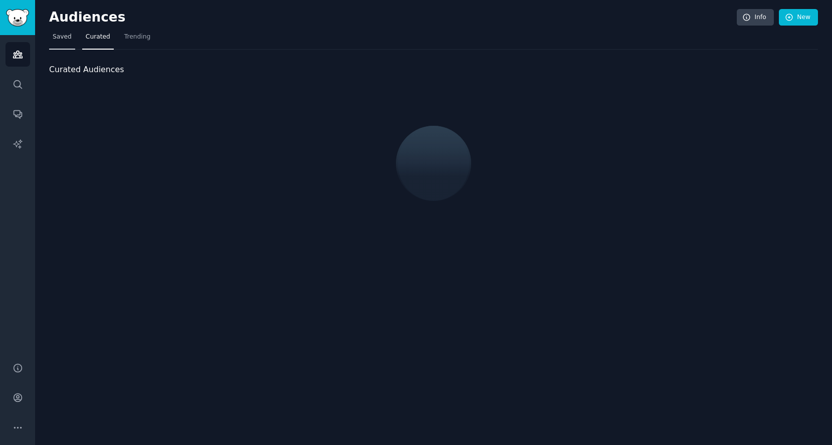
click at [66, 40] on span "Saved" at bounding box center [62, 37] width 19 height 9
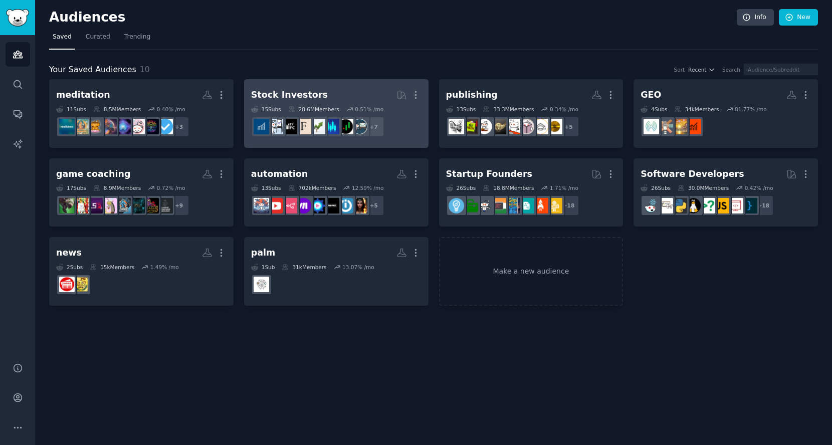
click at [335, 91] on h2 "Stock Investors More" at bounding box center [336, 95] width 170 height 18
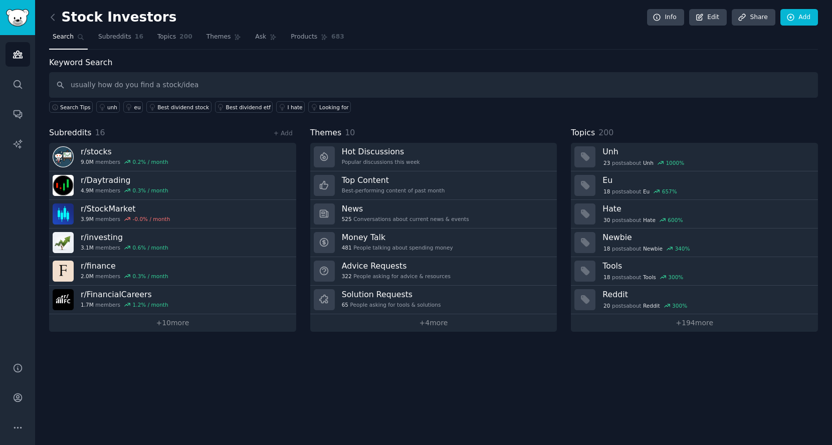
click at [274, 86] on input "usually how do you find a stock/idea" at bounding box center [433, 85] width 769 height 26
type input "usually how do you find a stock/idea that worth researching?"
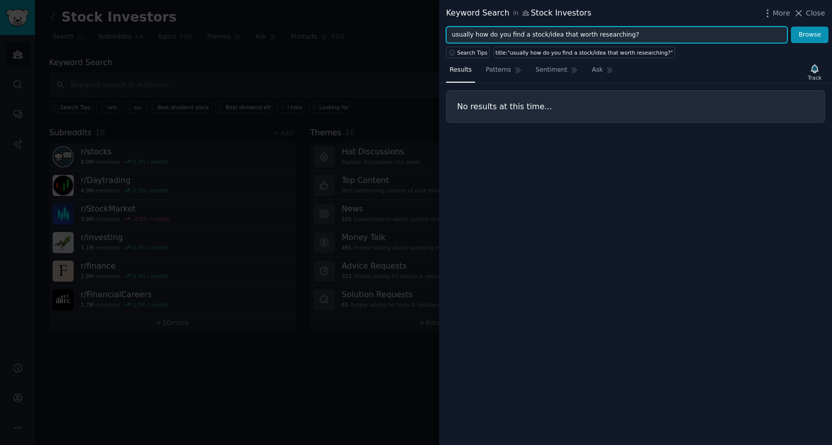
drag, startPoint x: 637, startPoint y: 31, endPoint x: 330, endPoint y: 63, distance: 308.4
click at [330, 63] on div "Keyword Search in Stock Investors More Close usually how do you find a stock/id…" at bounding box center [416, 222] width 832 height 445
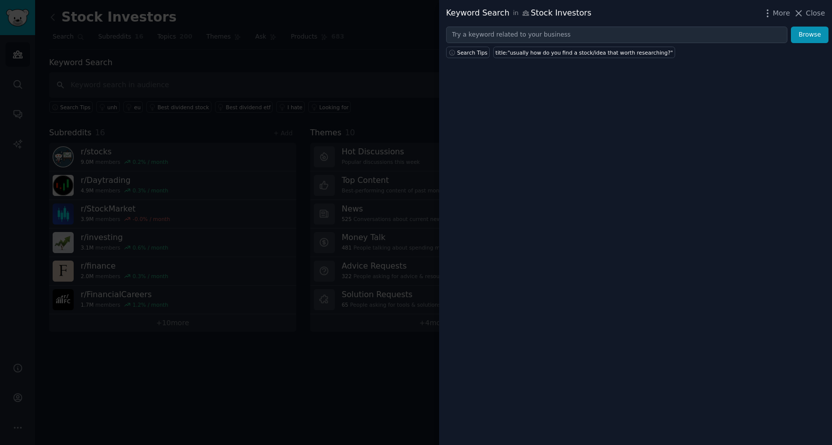
click at [268, 79] on div at bounding box center [416, 222] width 832 height 445
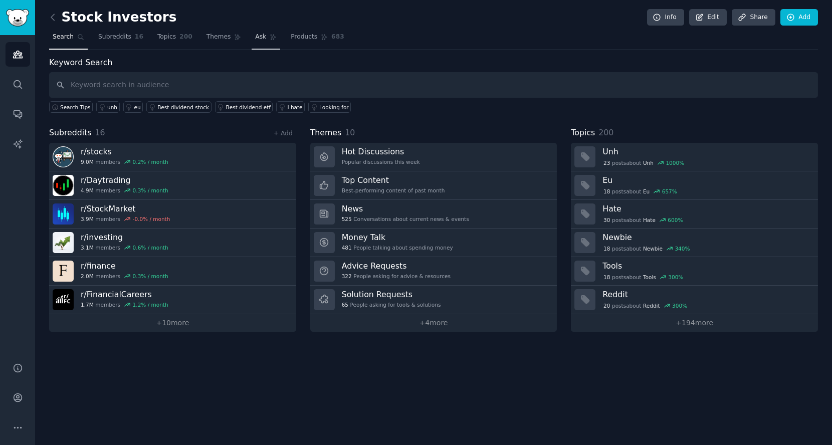
click at [252, 36] on link "Ask" at bounding box center [266, 39] width 29 height 21
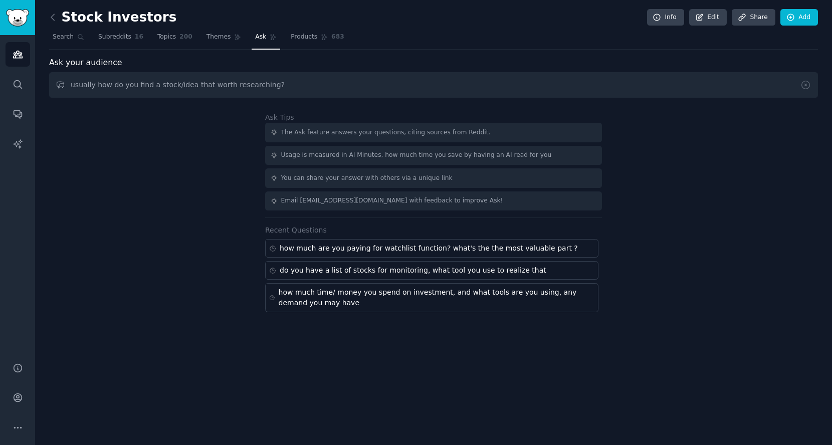
type input "usually how do you find a stock/idea that worth researching?"
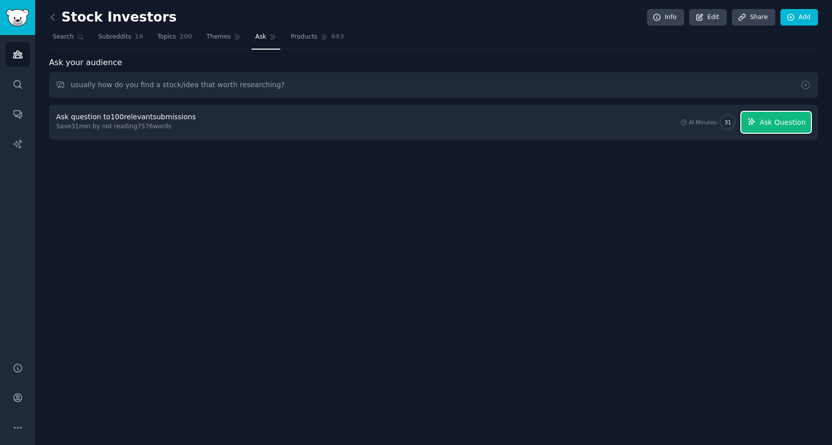
click at [769, 121] on span "Ask Question" at bounding box center [782, 122] width 46 height 11
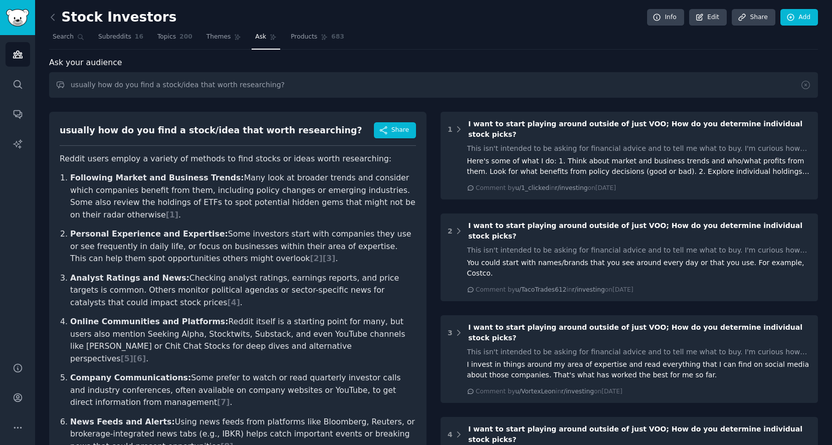
scroll to position [2, 0]
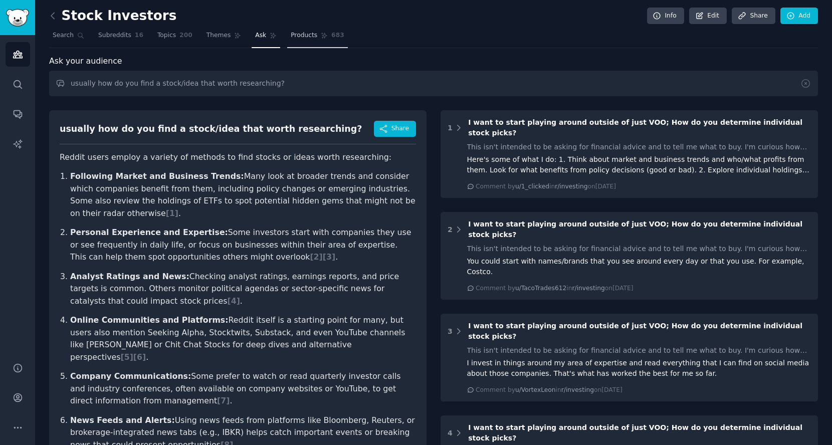
click at [298, 35] on span "Products" at bounding box center [304, 35] width 27 height 9
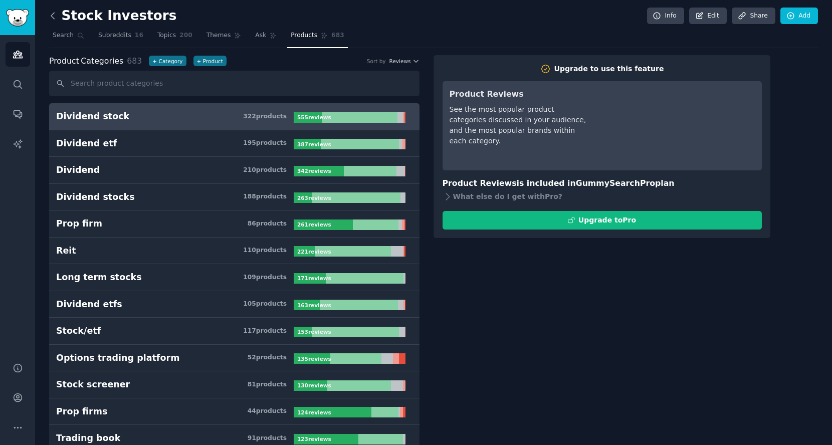
click at [53, 13] on icon at bounding box center [52, 16] width 3 height 6
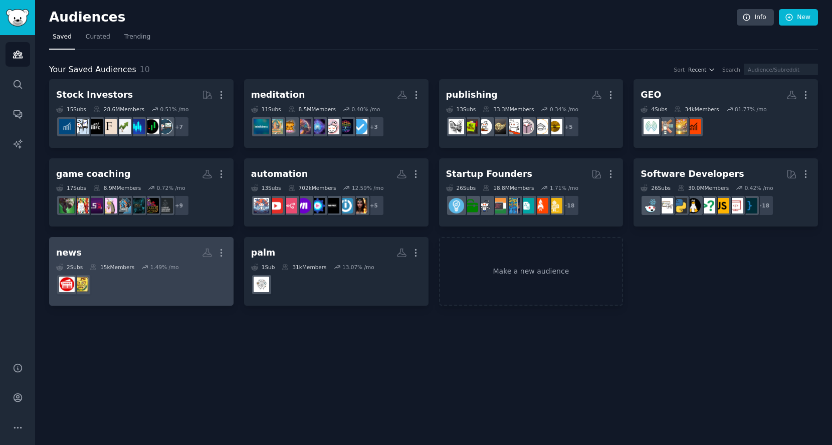
click at [168, 247] on h2 "news More" at bounding box center [141, 253] width 170 height 18
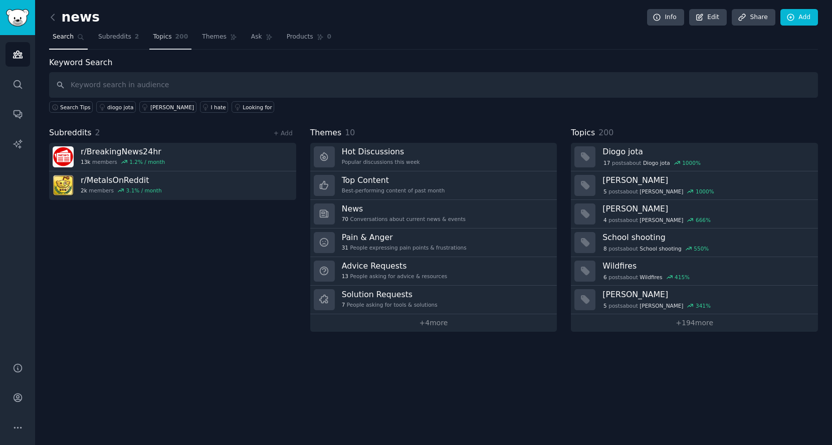
click at [168, 35] on link "Topics 200" at bounding box center [170, 39] width 42 height 21
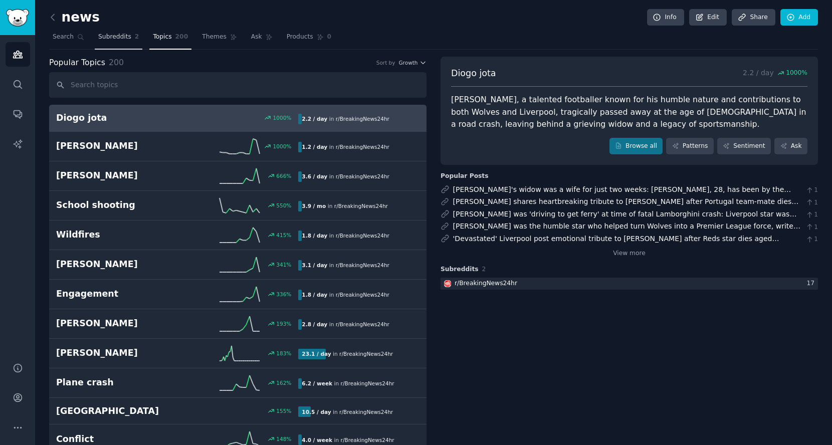
click at [103, 39] on span "Subreddits" at bounding box center [114, 37] width 33 height 9
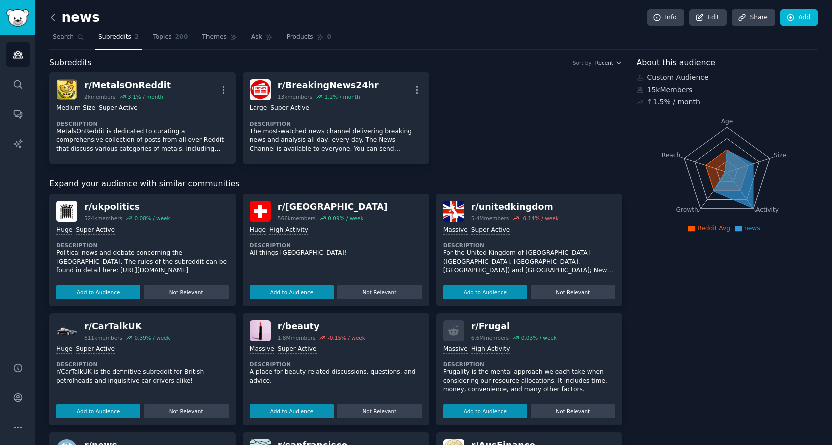
click at [56, 19] on icon at bounding box center [53, 17] width 11 height 11
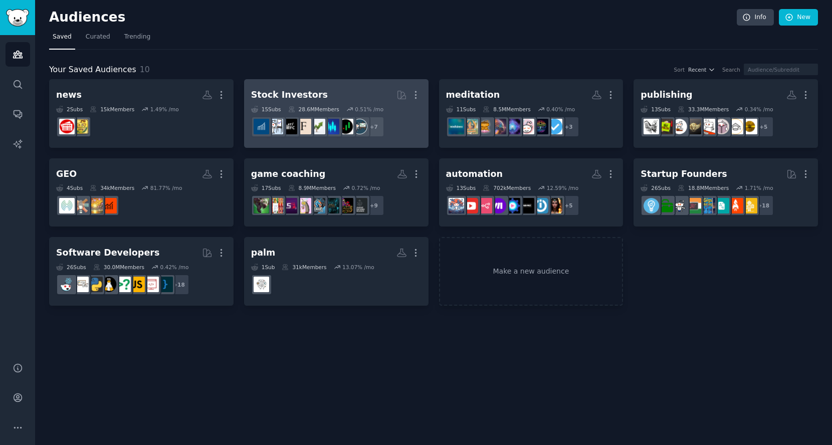
click at [303, 89] on div "Stock Investors" at bounding box center [289, 95] width 77 height 13
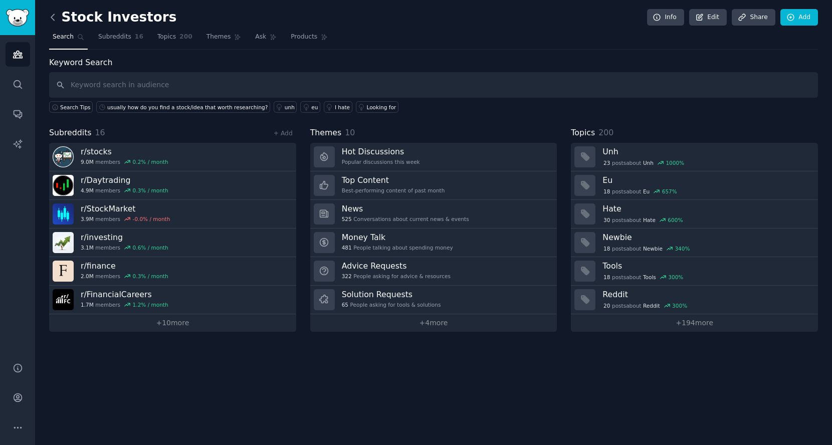
click at [54, 18] on icon at bounding box center [53, 17] width 11 height 11
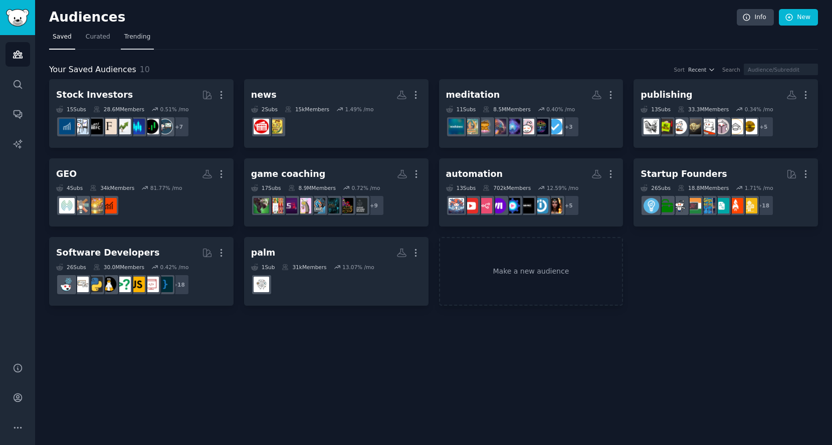
click at [136, 38] on span "Trending" at bounding box center [137, 37] width 26 height 9
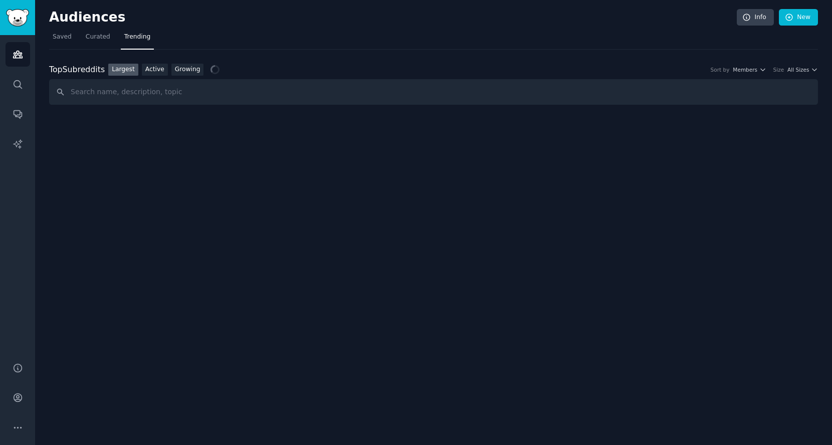
click at [159, 91] on input "text" at bounding box center [433, 92] width 769 height 26
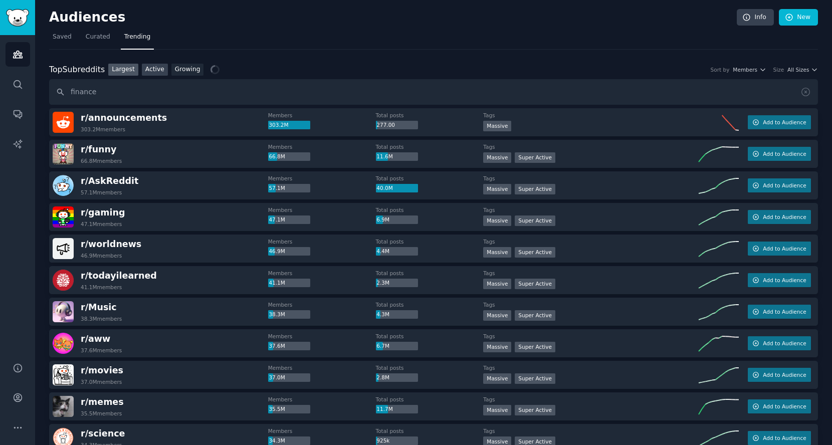
click at [157, 68] on link "Active" at bounding box center [155, 70] width 26 height 13
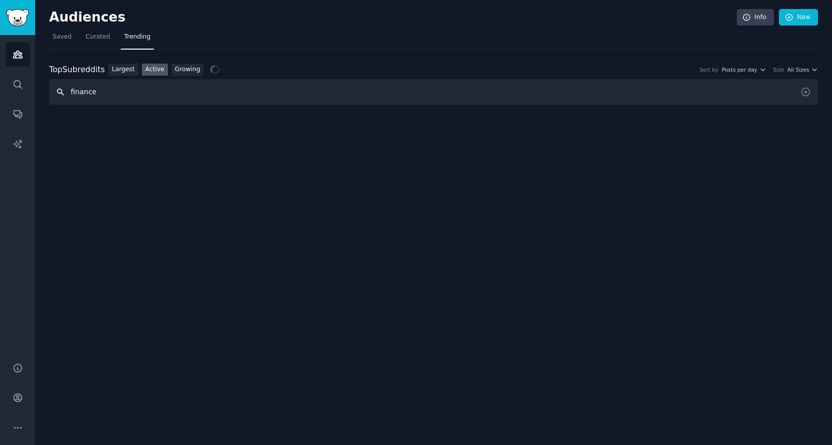
click at [170, 91] on input "finance" at bounding box center [433, 92] width 769 height 26
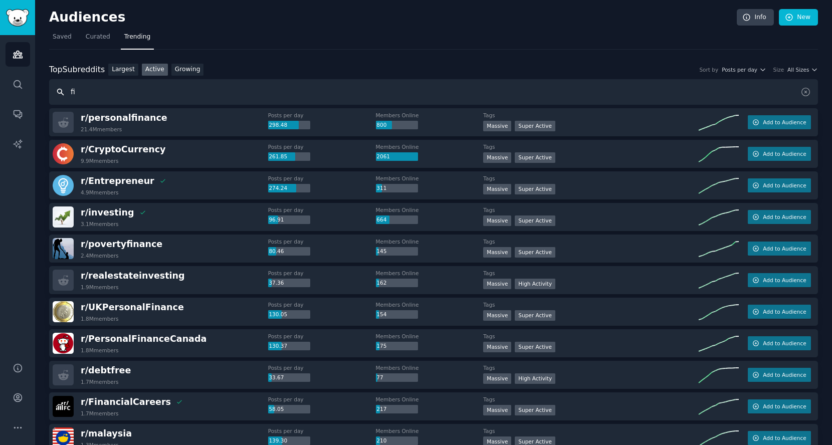
type input "f"
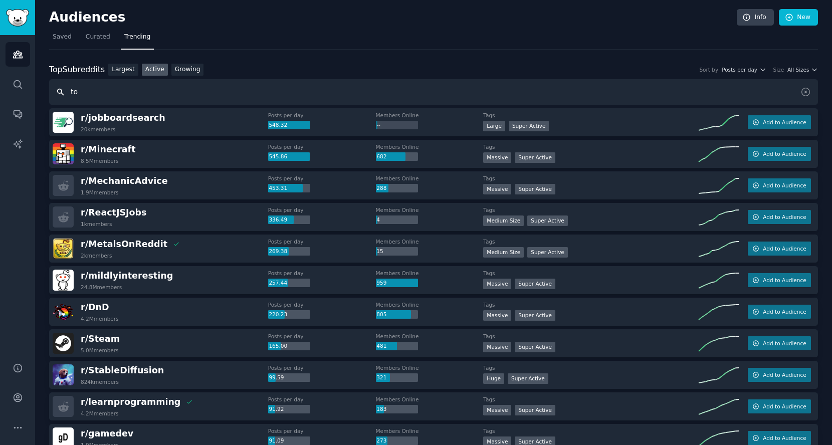
type input "t"
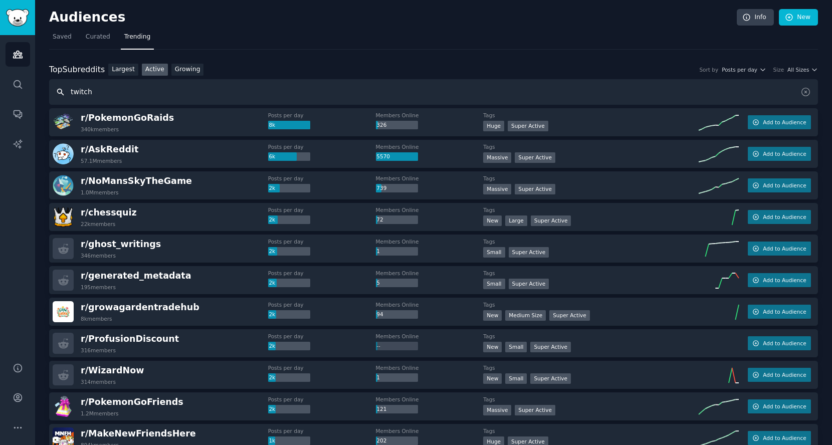
type input "twitch"
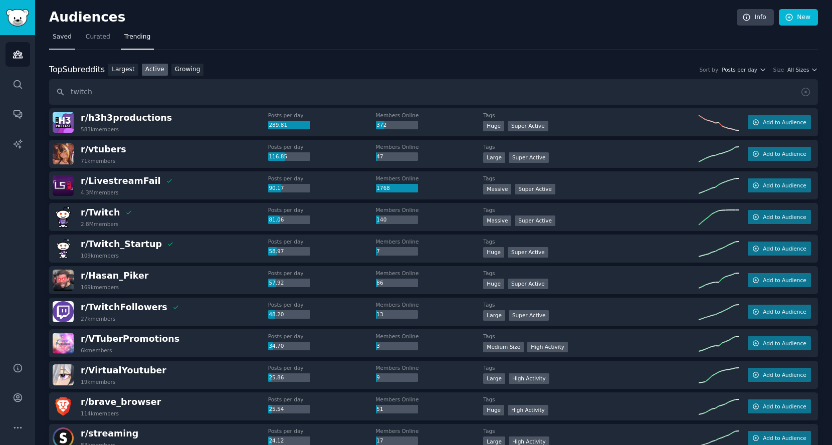
click at [60, 42] on link "Saved" at bounding box center [62, 39] width 26 height 21
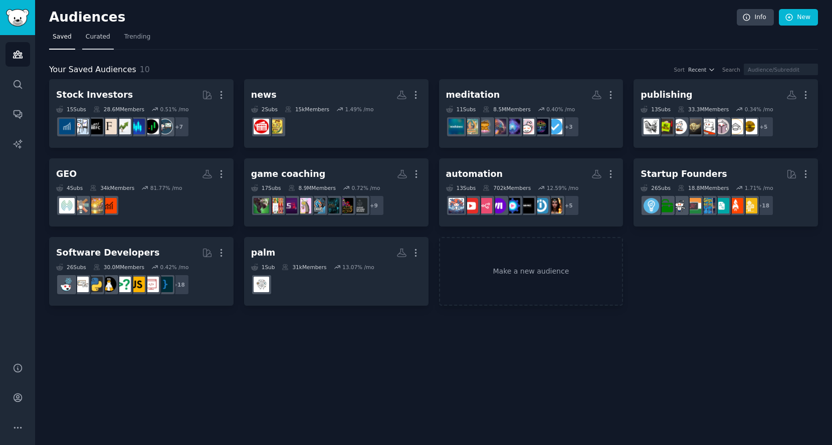
click at [101, 39] on span "Curated" at bounding box center [98, 37] width 25 height 9
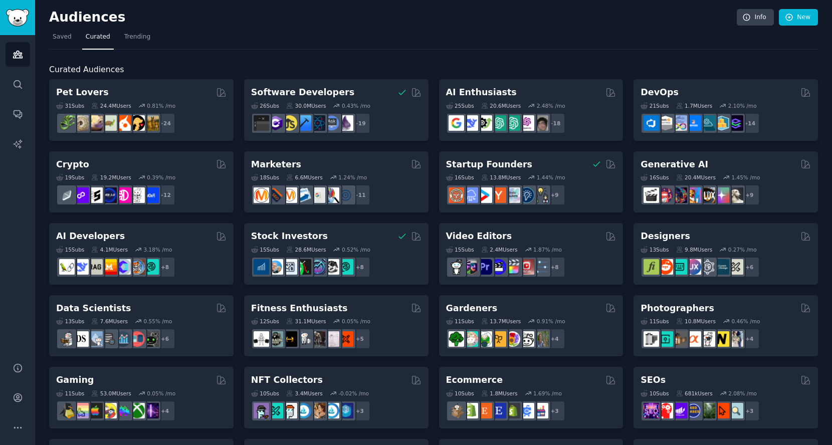
scroll to position [23, 0]
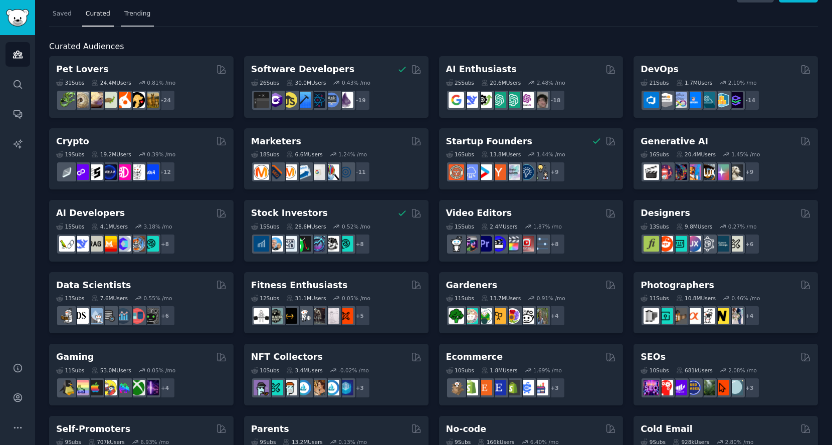
click at [139, 19] on link "Trending" at bounding box center [137, 16] width 33 height 21
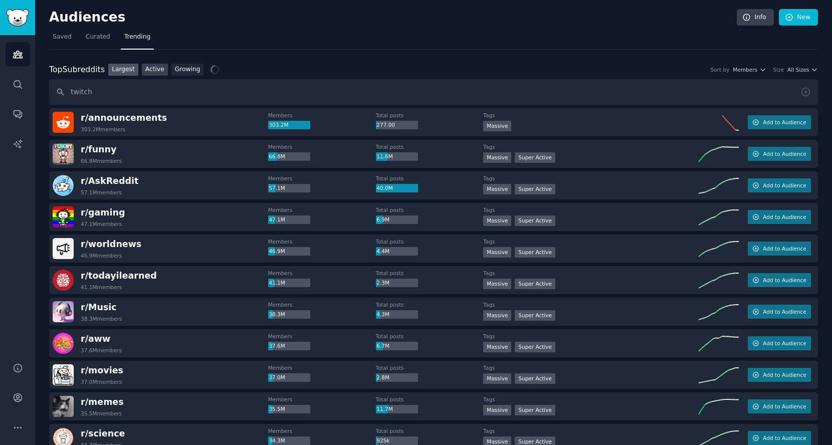
click at [153, 64] on link "Active" at bounding box center [155, 70] width 26 height 13
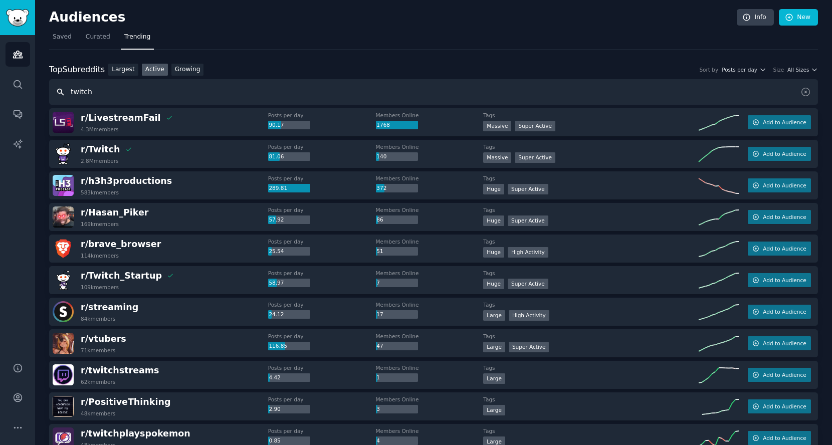
click at [153, 103] on input "twitch" at bounding box center [433, 92] width 769 height 26
type input "t"
click at [179, 69] on link "Growing" at bounding box center [187, 70] width 33 height 13
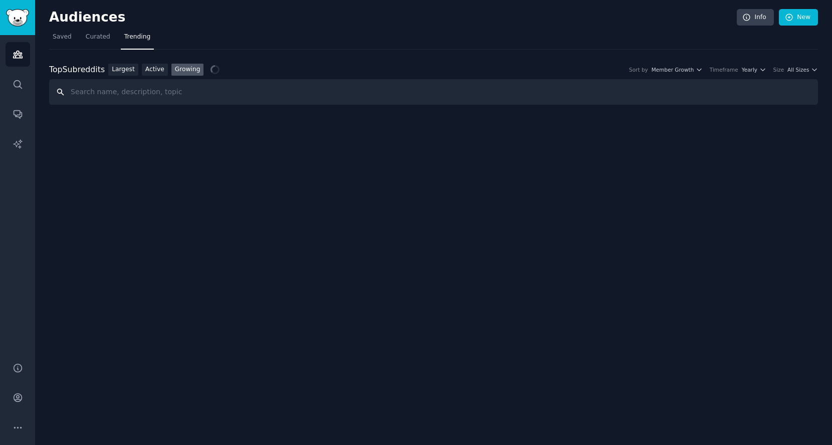
click at [113, 97] on input "text" at bounding box center [433, 92] width 769 height 26
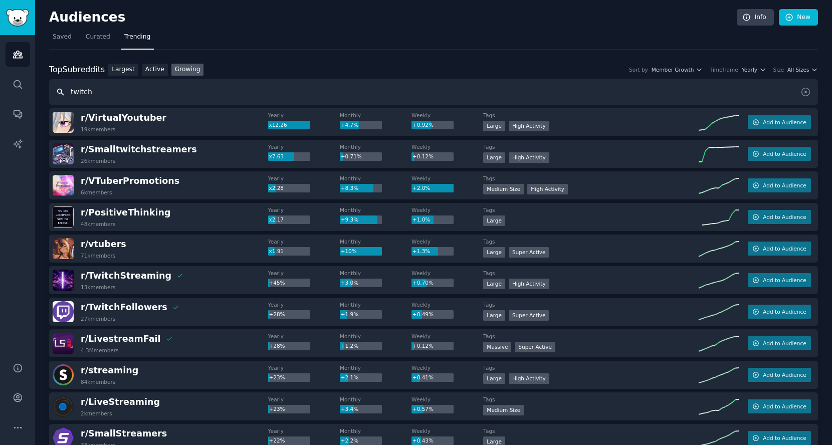
drag, startPoint x: 149, startPoint y: 89, endPoint x: 0, endPoint y: 86, distance: 149.4
click at [0, 98] on div "Audiences Search Conversations AI Reports Help Account More Audiences Info New …" at bounding box center [416, 222] width 832 height 445
type input "d"
type input "streamer"
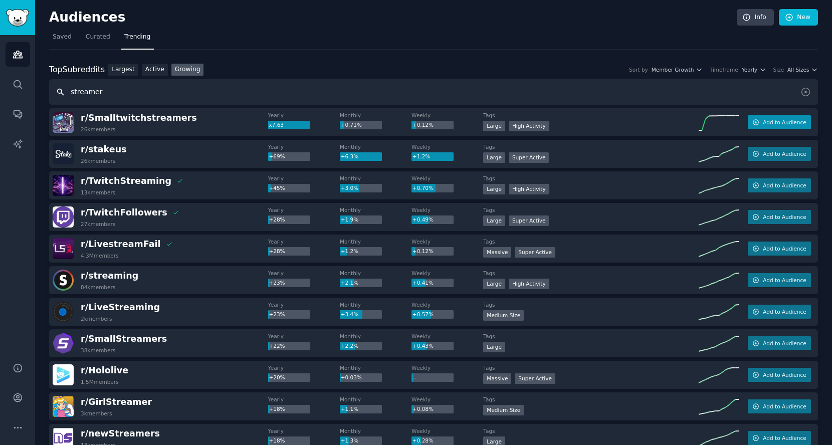
click at [771, 124] on span "Add to Audience" at bounding box center [784, 122] width 43 height 7
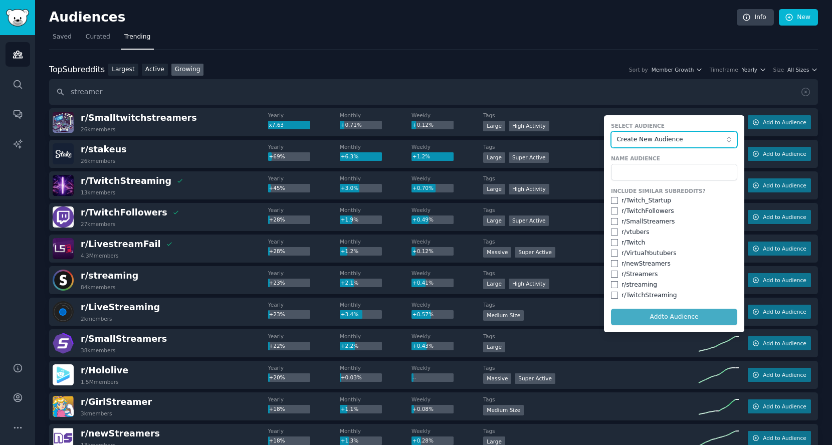
click at [685, 142] on span "Create New Audience" at bounding box center [672, 139] width 110 height 9
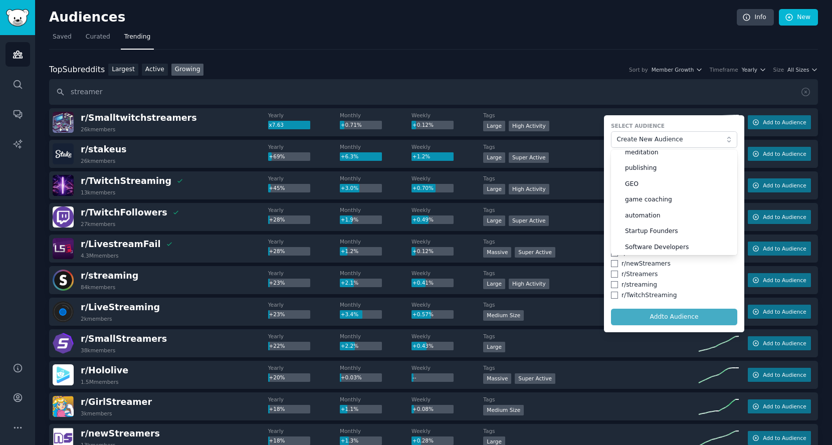
scroll to position [54, 0]
click at [665, 201] on span "game coaching" at bounding box center [677, 199] width 105 height 9
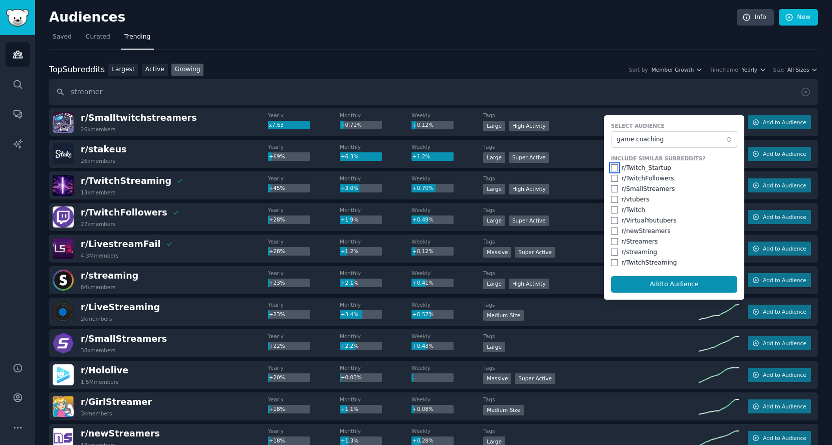
click at [611, 164] on input "checkbox" at bounding box center [614, 167] width 7 height 7
checkbox input "true"
click at [612, 175] on input "checkbox" at bounding box center [614, 178] width 7 height 7
checkbox input "true"
click at [611, 187] on input "checkbox" at bounding box center [614, 188] width 7 height 7
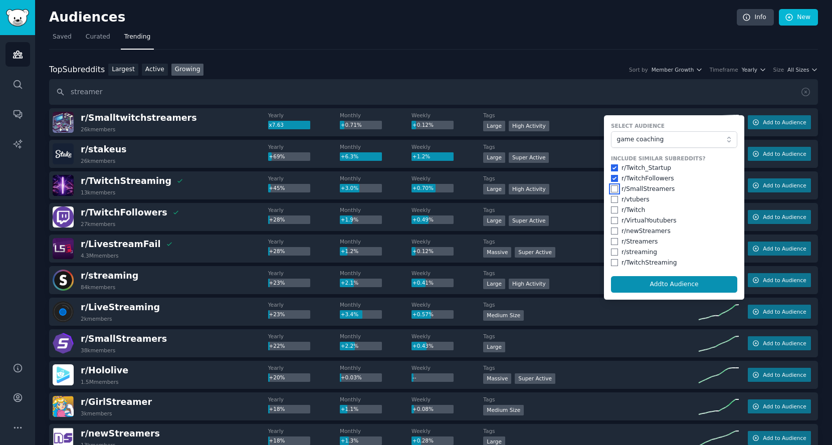
checkbox input "true"
click at [611, 206] on input "checkbox" at bounding box center [614, 209] width 7 height 7
checkbox input "true"
click at [611, 220] on input "checkbox" at bounding box center [614, 220] width 7 height 7
click at [611, 218] on input "checkbox" at bounding box center [614, 220] width 7 height 7
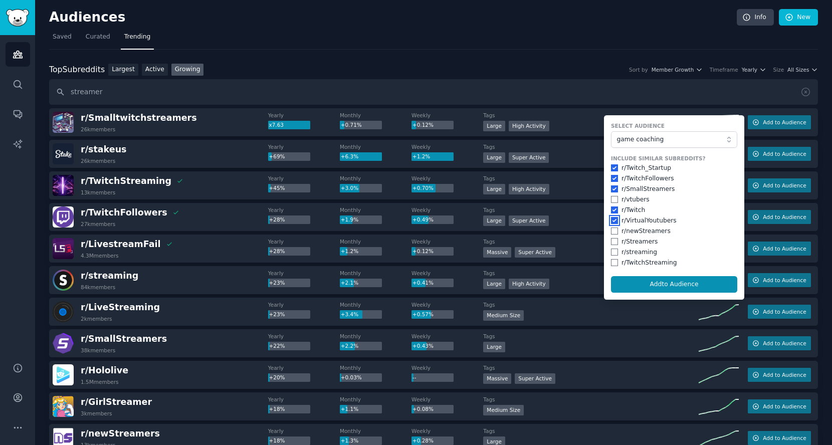
checkbox input "false"
click at [612, 241] on input "checkbox" at bounding box center [614, 241] width 7 height 7
checkbox input "true"
click at [612, 254] on input "checkbox" at bounding box center [614, 252] width 7 height 7
checkbox input "true"
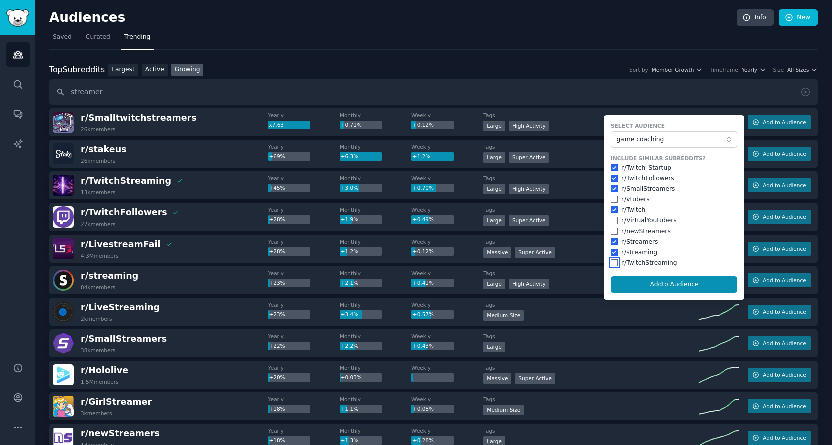
click at [611, 259] on input "checkbox" at bounding box center [614, 262] width 7 height 7
checkbox input "true"
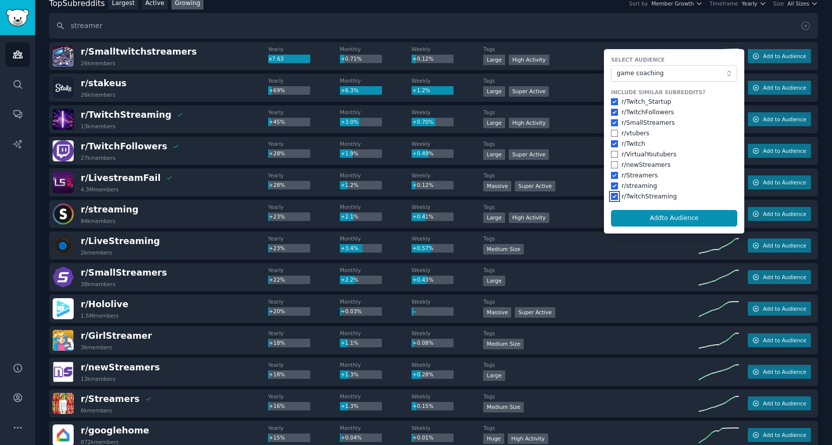
scroll to position [67, 0]
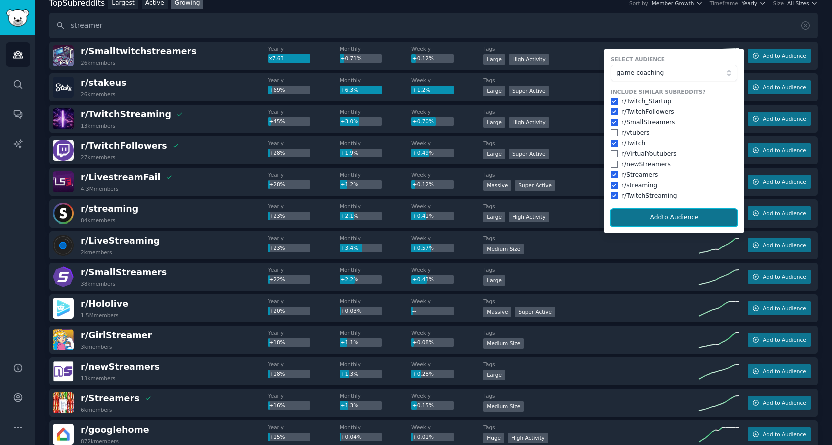
click at [656, 217] on button "Add to Audience" at bounding box center [674, 217] width 126 height 17
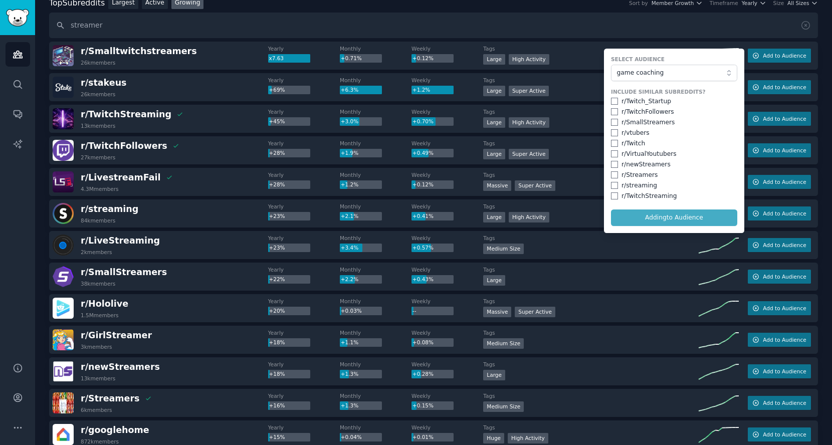
checkbox input "false"
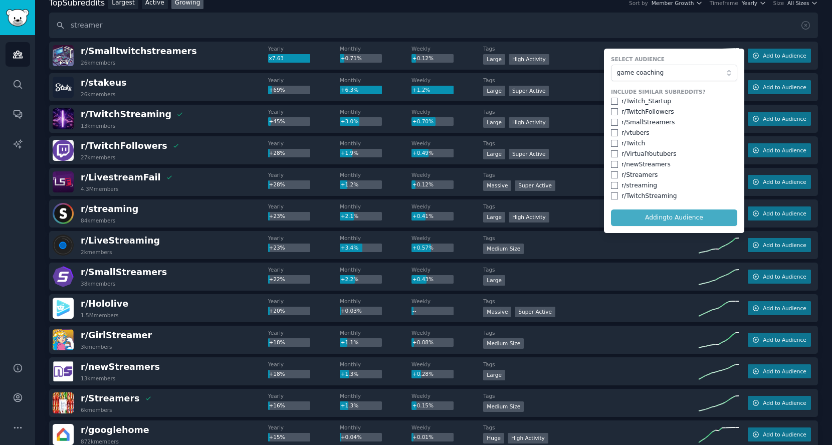
checkbox input "false"
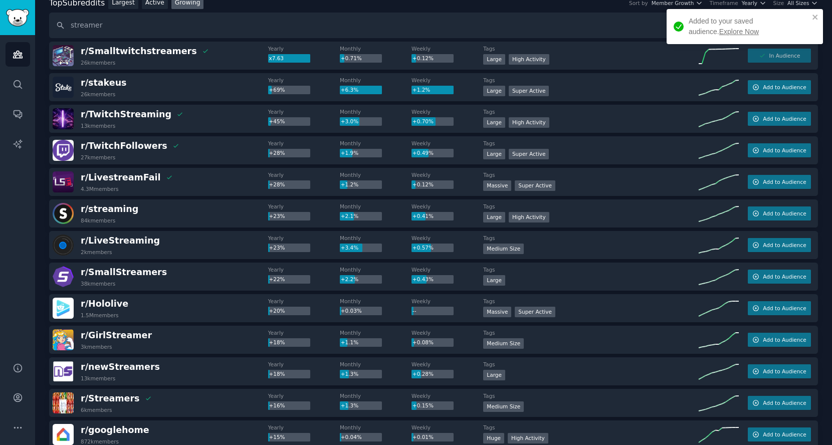
scroll to position [0, 0]
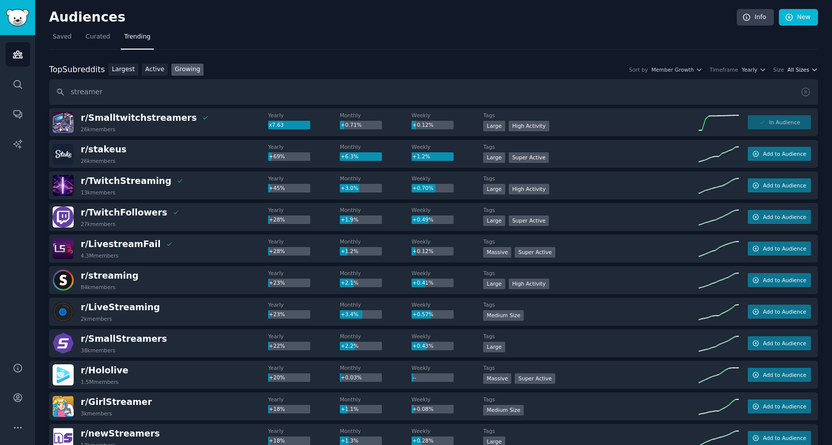
click at [794, 70] on span "All Sizes" at bounding box center [798, 69] width 22 height 7
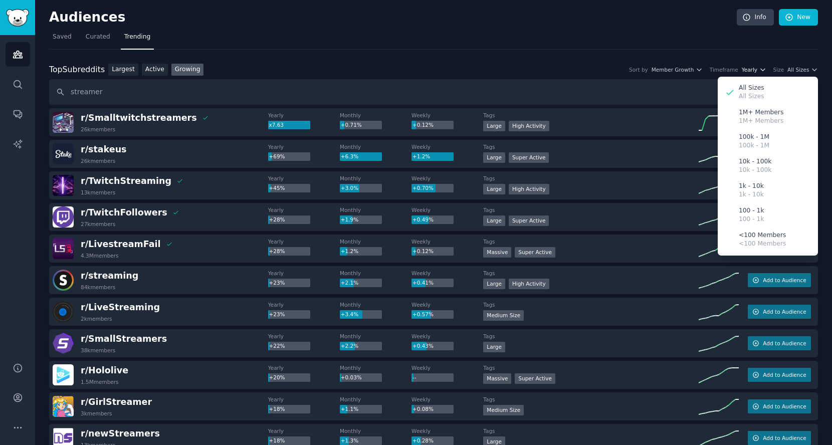
click at [753, 66] on span "Yearly" at bounding box center [750, 69] width 16 height 7
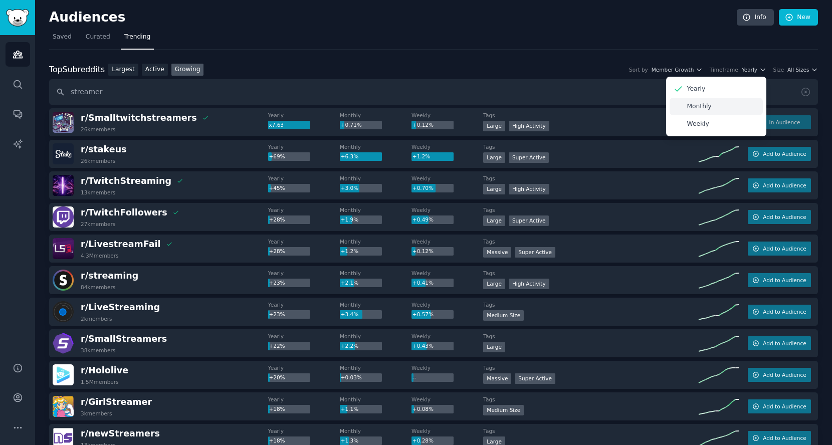
click at [717, 98] on div "Monthly" at bounding box center [716, 107] width 93 height 18
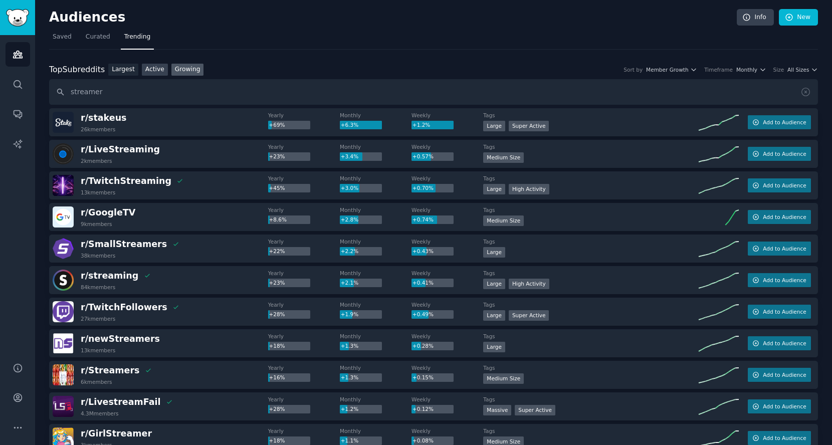
click at [156, 74] on link "Active" at bounding box center [155, 70] width 26 height 13
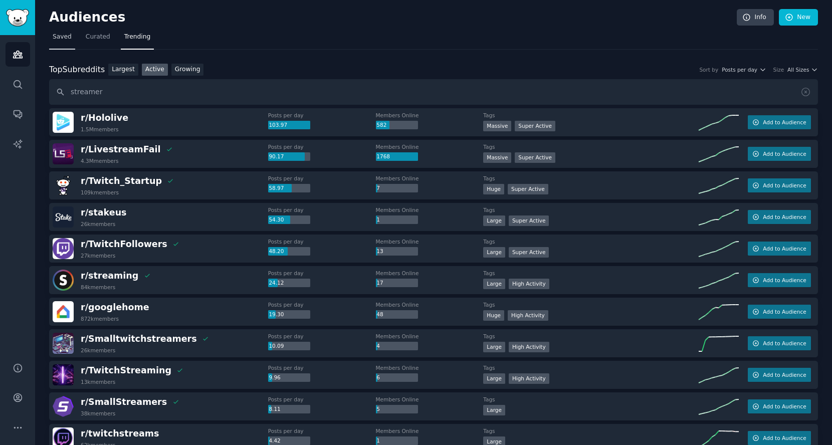
click at [62, 34] on span "Saved" at bounding box center [62, 37] width 19 height 9
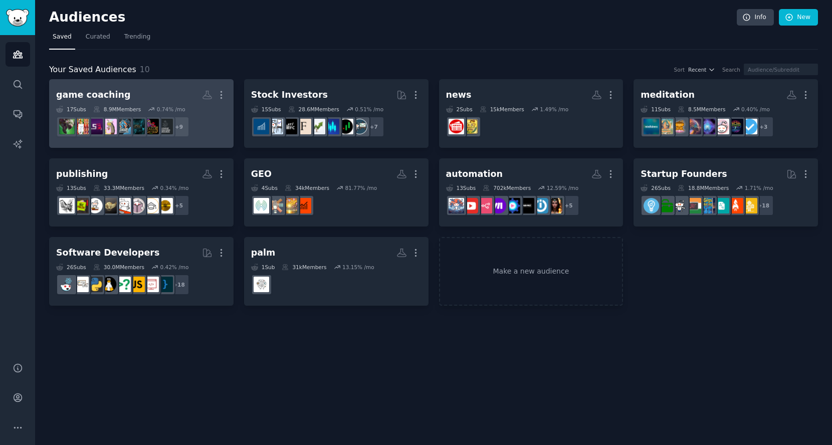
click at [204, 113] on dd "+ 9" at bounding box center [141, 127] width 170 height 28
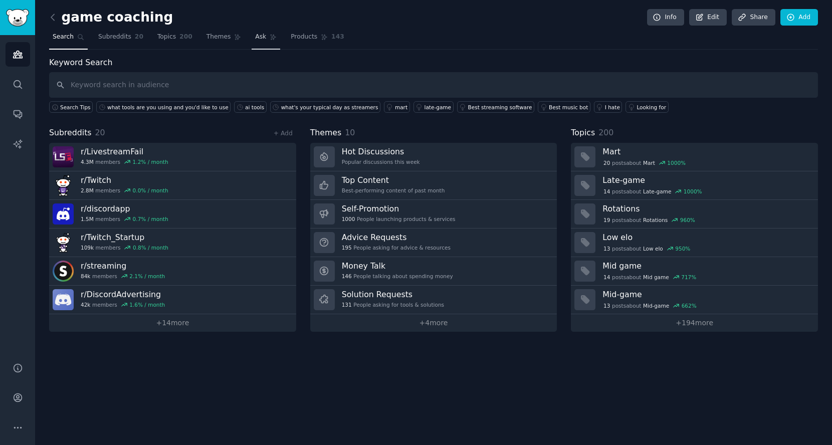
click at [255, 40] on span "Ask" at bounding box center [260, 37] width 11 height 9
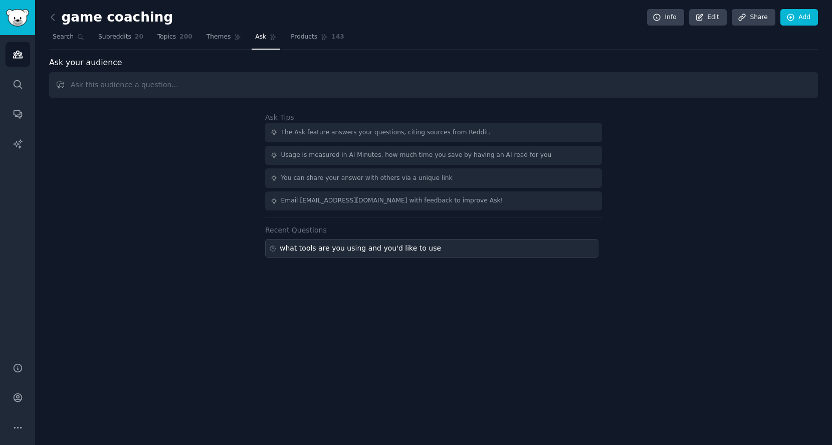
click at [312, 246] on div "what tools are you using and you'd like to use" at bounding box center [360, 248] width 161 height 11
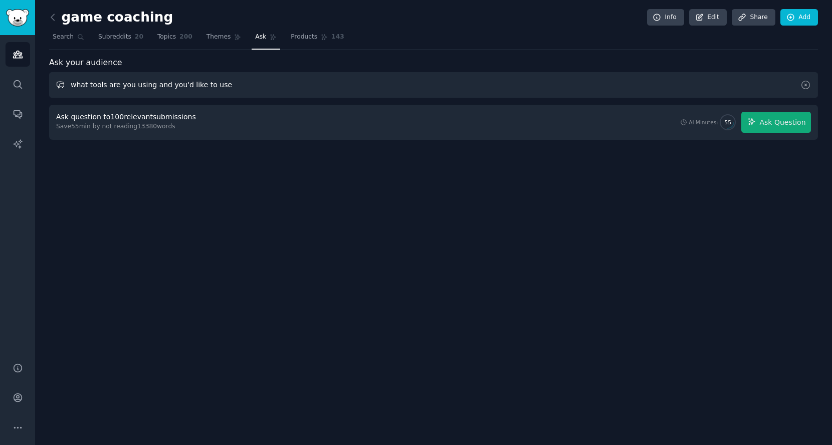
click at [379, 79] on input "what tools are you using and you'd like to use" at bounding box center [433, 85] width 769 height 26
click at [404, 88] on input "what are your demands that haven't meet up with" at bounding box center [433, 85] width 769 height 26
type input "w"
click at [164, 27] on div "game coaching Info Edit Share Add" at bounding box center [433, 19] width 769 height 21
click at [159, 36] on span "Topics" at bounding box center [166, 37] width 19 height 9
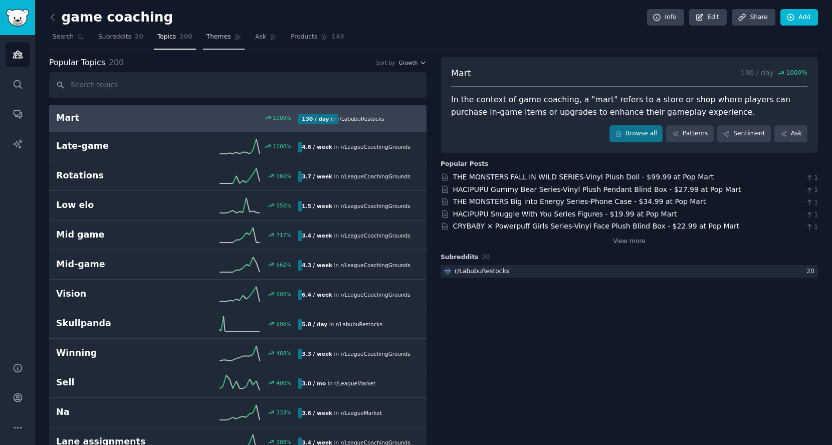
click at [219, 36] on span "Themes" at bounding box center [218, 37] width 25 height 9
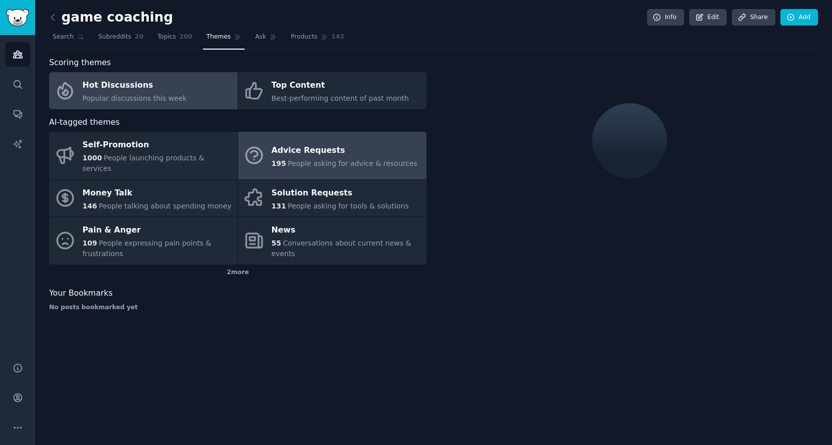
click at [331, 142] on div "Advice Requests" at bounding box center [345, 150] width 146 height 16
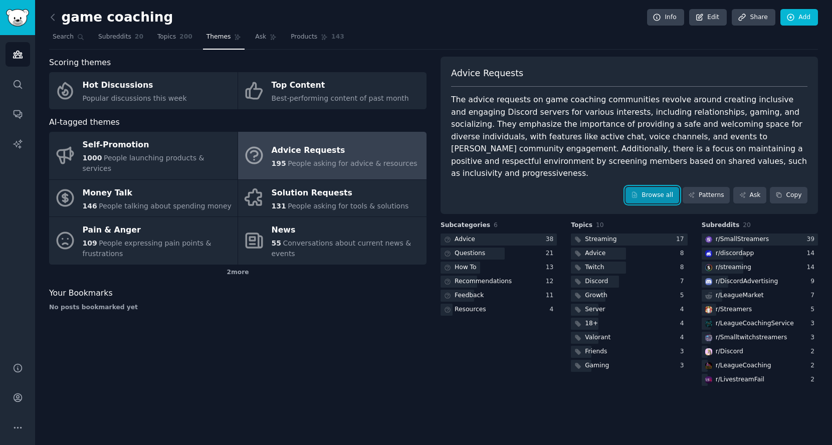
click at [652, 195] on link "Browse all" at bounding box center [652, 195] width 54 height 17
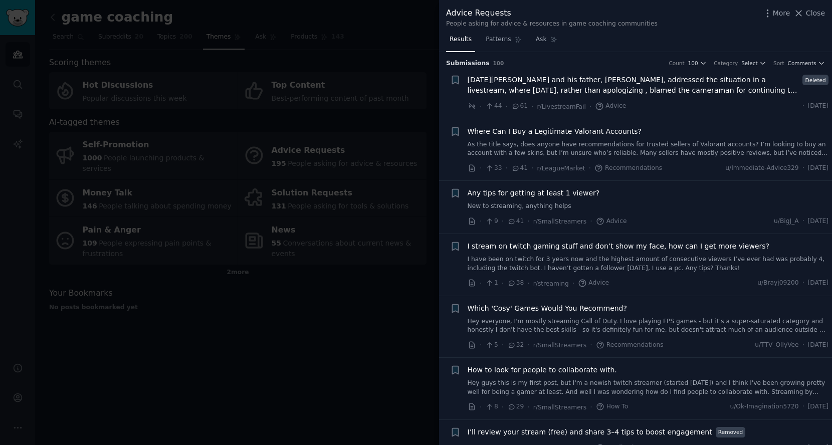
click at [690, 323] on link "Hey everyone, I'm mostly streaming Call of Duty. I love playing FPS games - but…" at bounding box center [648, 326] width 361 height 18
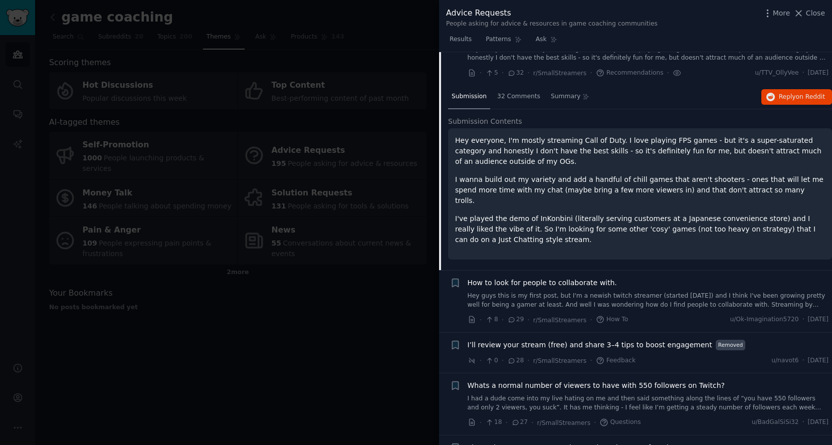
scroll to position [276, 0]
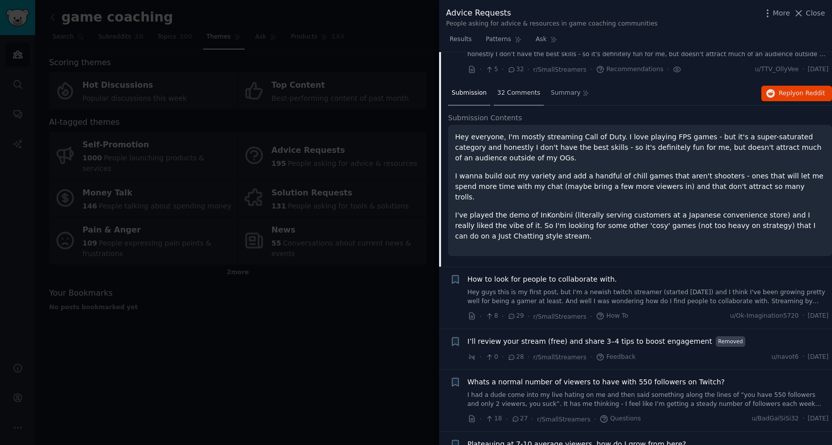
click at [520, 97] on div "32 Comments" at bounding box center [519, 94] width 50 height 24
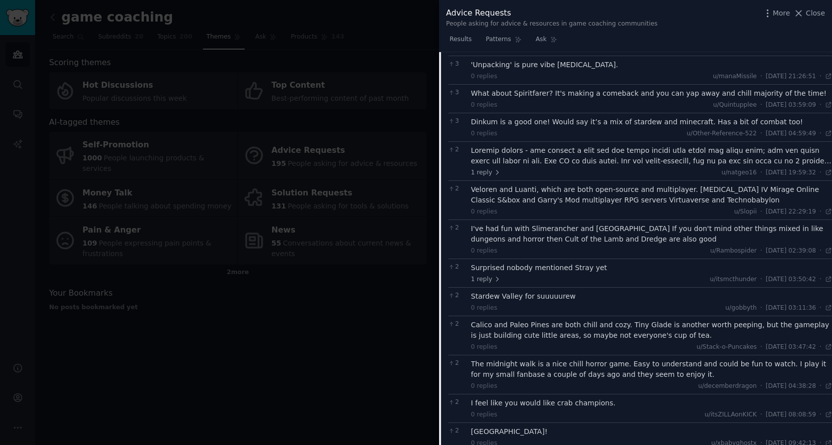
scroll to position [391, 0]
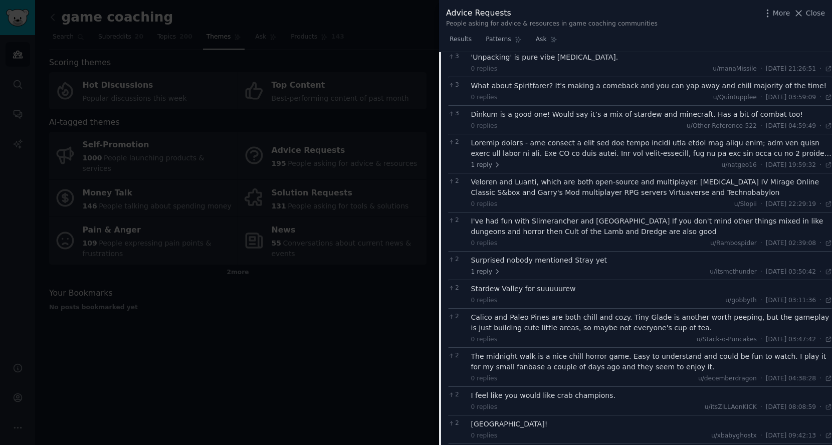
click at [371, 303] on div at bounding box center [416, 222] width 832 height 445
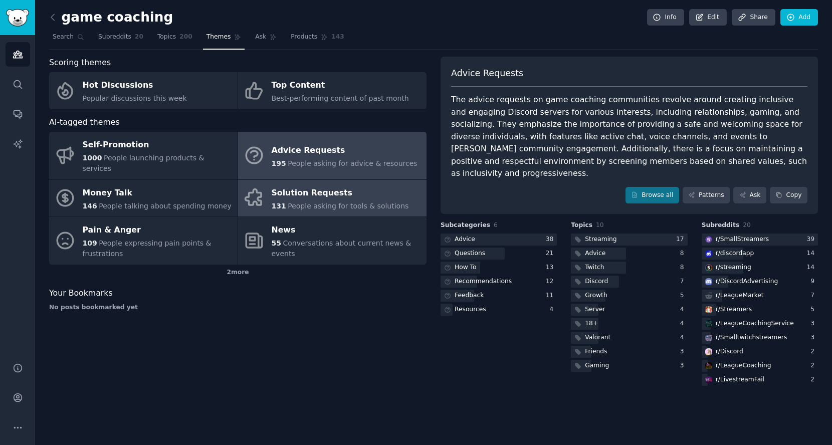
click at [313, 200] on link "Solution Requests 131 People asking for tools & solutions" at bounding box center [332, 198] width 188 height 37
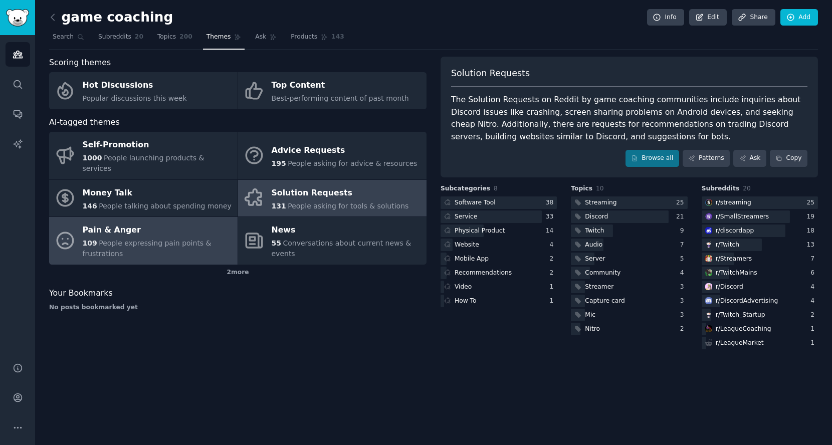
click at [156, 223] on div "Pain & Anger" at bounding box center [158, 231] width 150 height 16
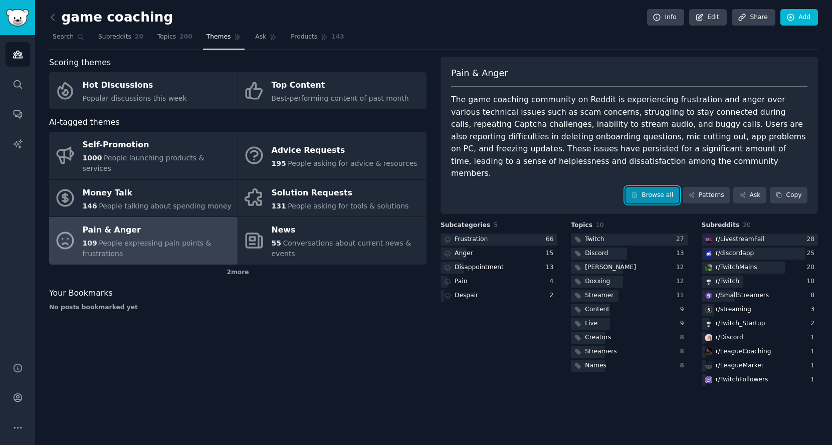
click at [644, 187] on link "Browse all" at bounding box center [652, 195] width 54 height 17
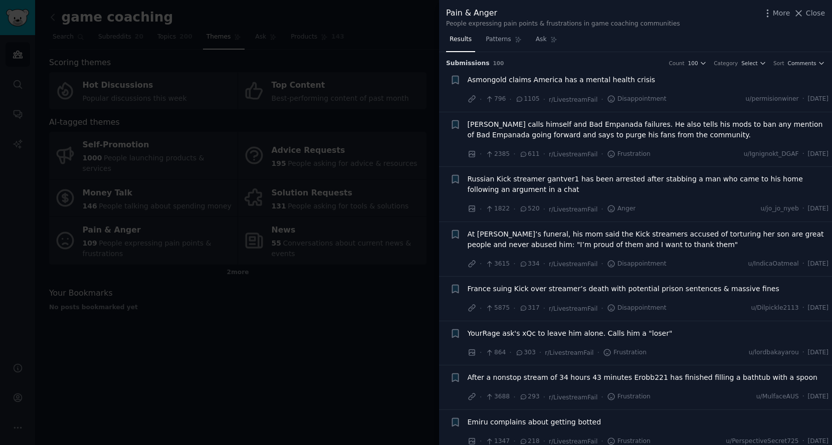
click at [311, 342] on div at bounding box center [416, 222] width 832 height 445
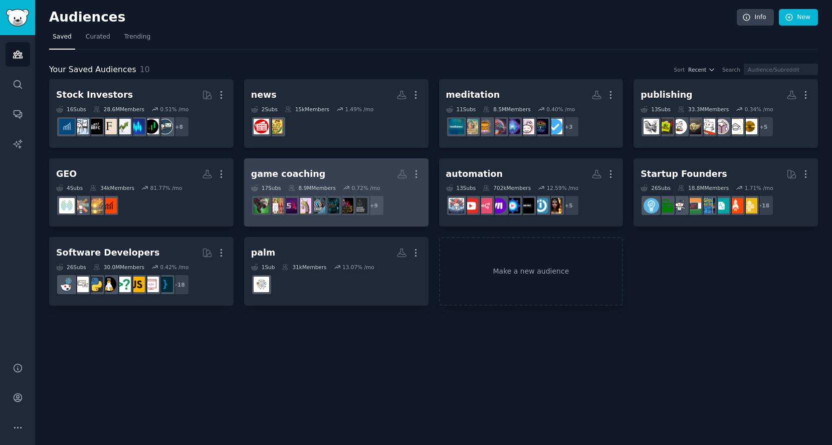
click at [359, 173] on h2 "game coaching More" at bounding box center [336, 174] width 170 height 18
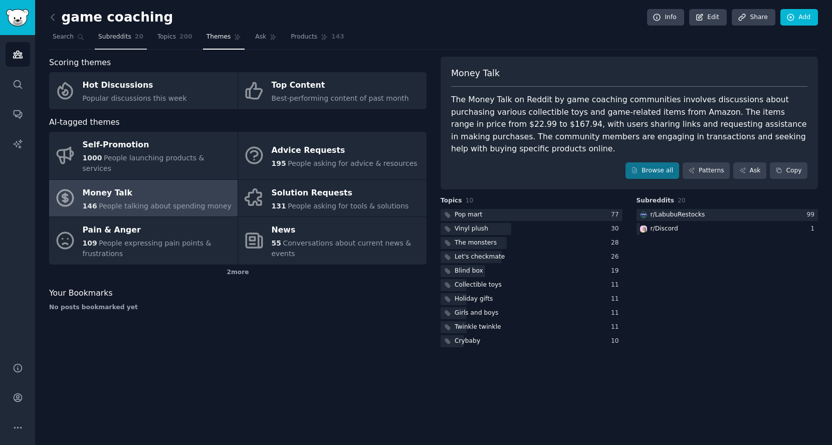
click at [127, 38] on span "Subreddits" at bounding box center [114, 37] width 33 height 9
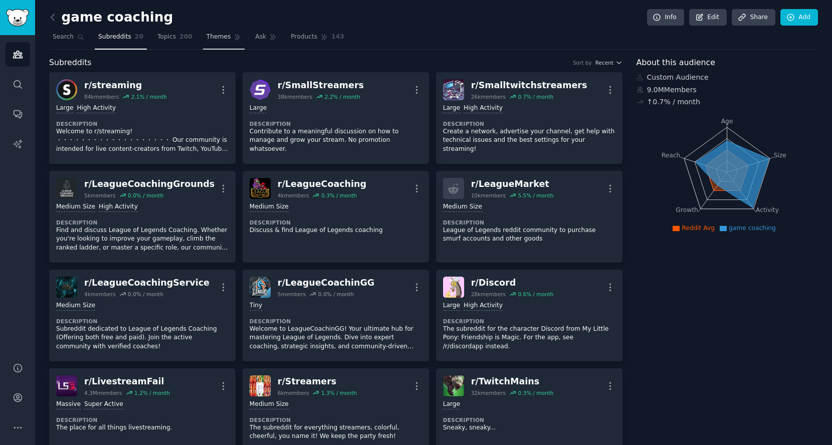
click at [207, 43] on link "Themes" at bounding box center [224, 39] width 42 height 21
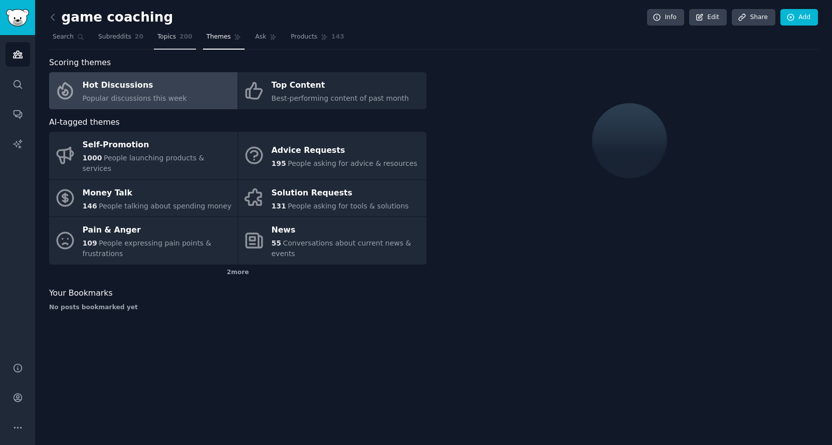
click at [173, 47] on link "Topics 200" at bounding box center [175, 39] width 42 height 21
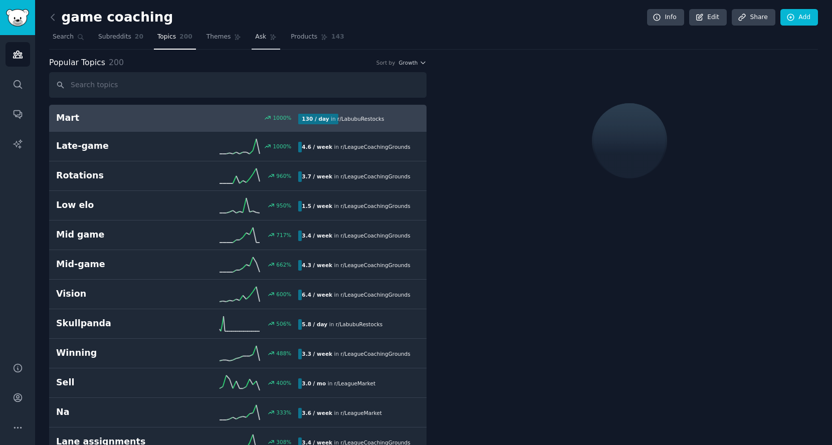
click at [255, 37] on span "Ask" at bounding box center [260, 37] width 11 height 9
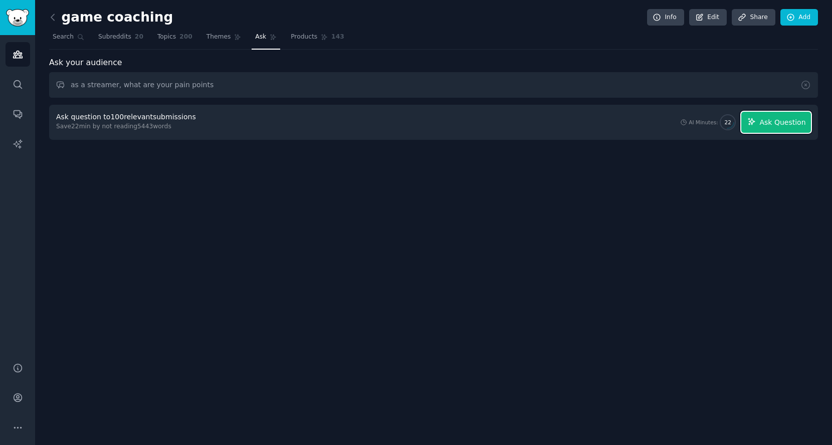
click at [766, 126] on button "Ask Question" at bounding box center [776, 122] width 70 height 21
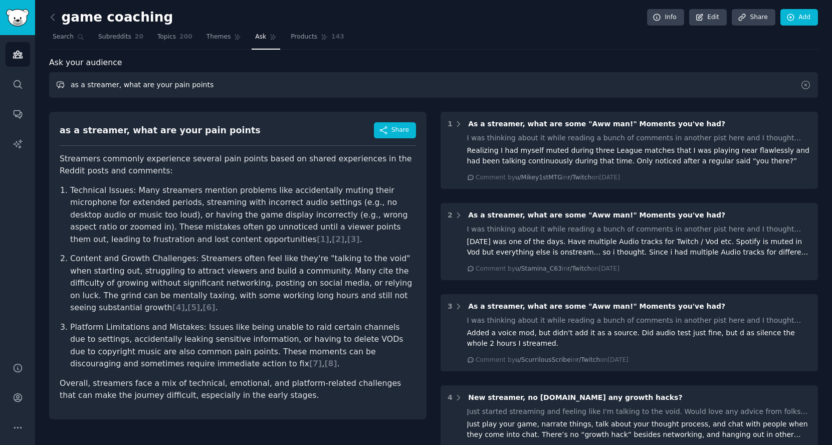
drag, startPoint x: 364, startPoint y: 91, endPoint x: 133, endPoint y: 93, distance: 231.1
click at [133, 93] on input "as a streamer, what are your pain points" at bounding box center [433, 85] width 769 height 26
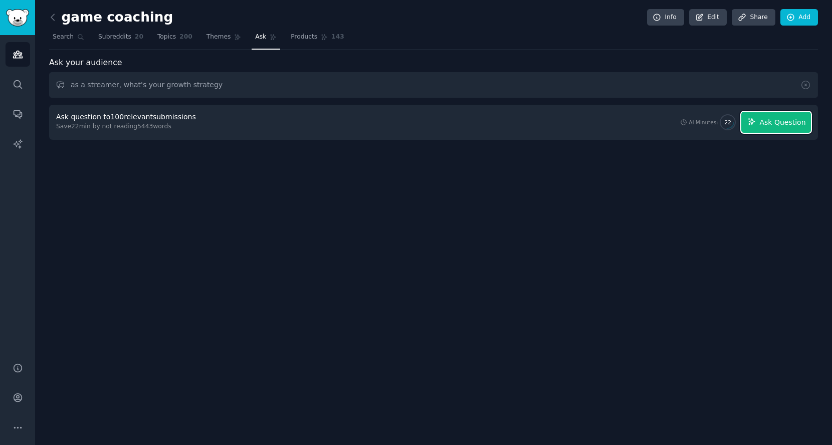
click at [771, 122] on span "Ask Question" at bounding box center [782, 122] width 46 height 11
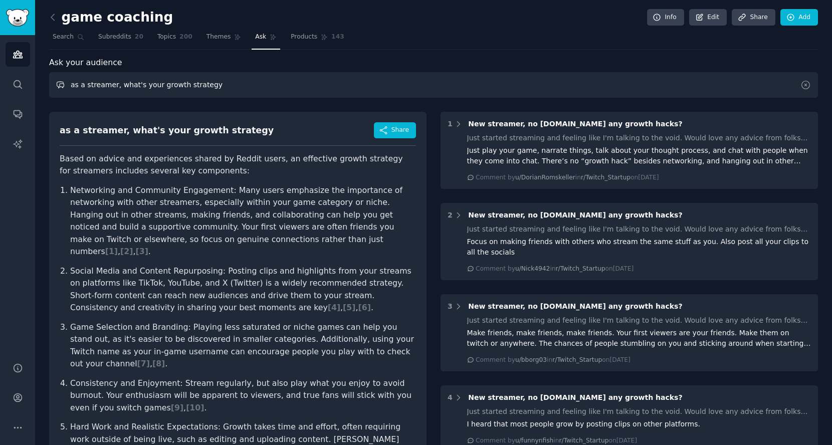
drag, startPoint x: 219, startPoint y: 79, endPoint x: 159, endPoint y: 90, distance: 61.1
click at [159, 90] on input "as a streamer, what's your growth strategy" at bounding box center [433, 85] width 769 height 26
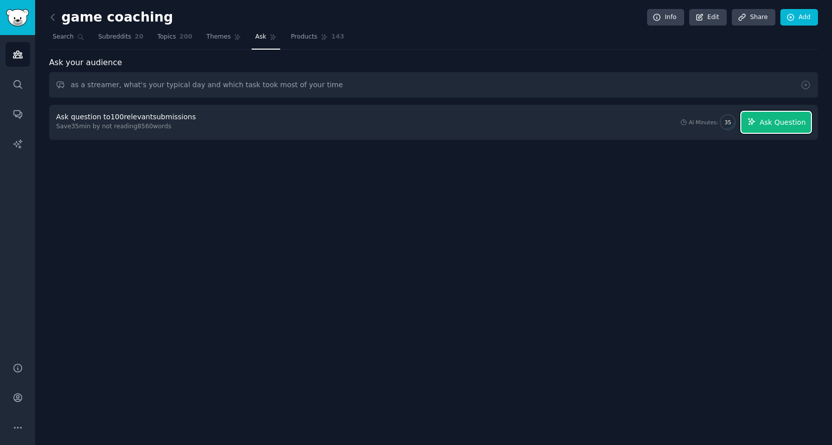
click at [780, 120] on span "Ask Question" at bounding box center [782, 122] width 46 height 11
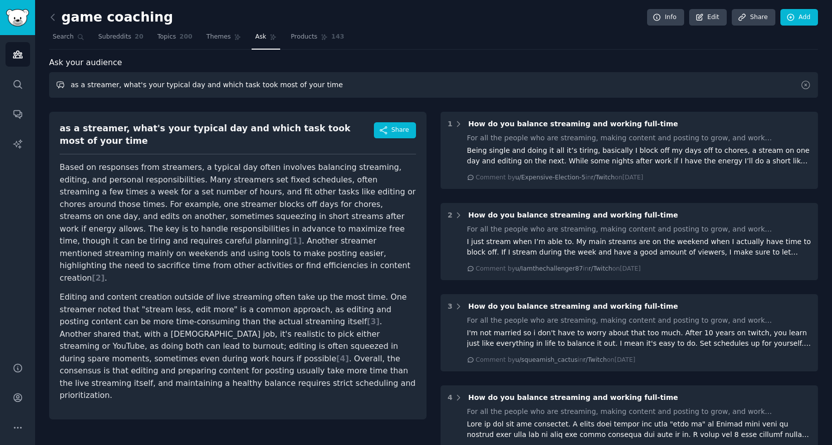
drag, startPoint x: 386, startPoint y: 72, endPoint x: 0, endPoint y: 150, distance: 394.2
click at [0, 150] on div "AI Reports Audiences Search Conversations AI Reports Help Account More game coa…" at bounding box center [416, 222] width 832 height 445
type input "since editing and content creation took most of your time, what's your solution"
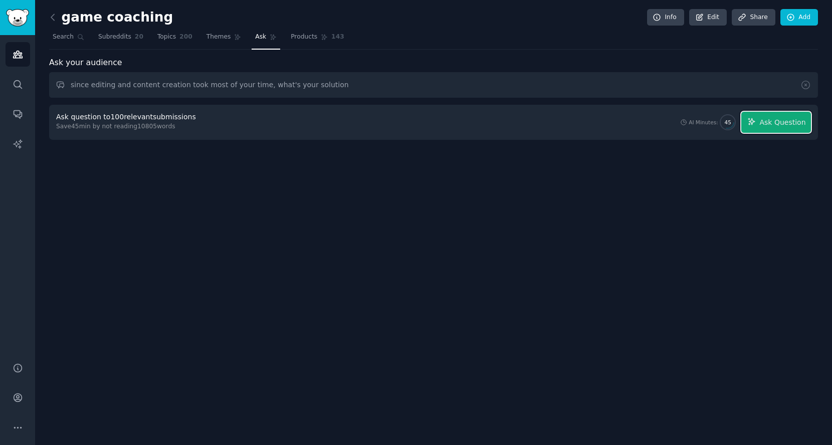
click at [753, 113] on button "Ask Question" at bounding box center [776, 122] width 70 height 21
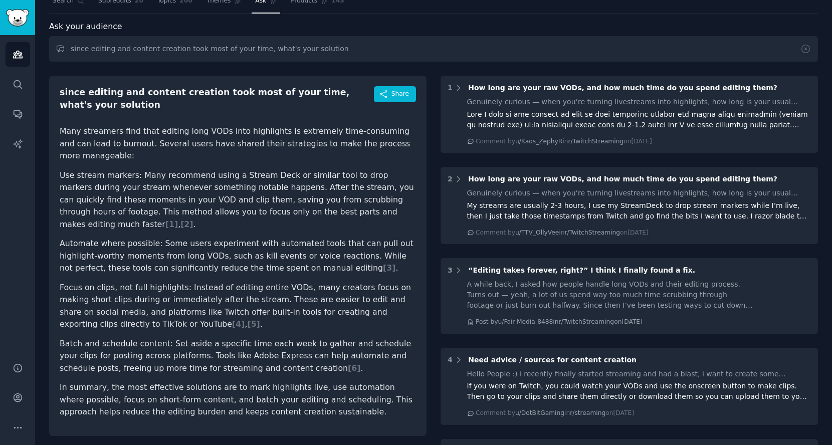
scroll to position [37, 0]
click at [395, 51] on input "since editing and content creation took most of your time, what's your solution" at bounding box center [433, 48] width 769 height 26
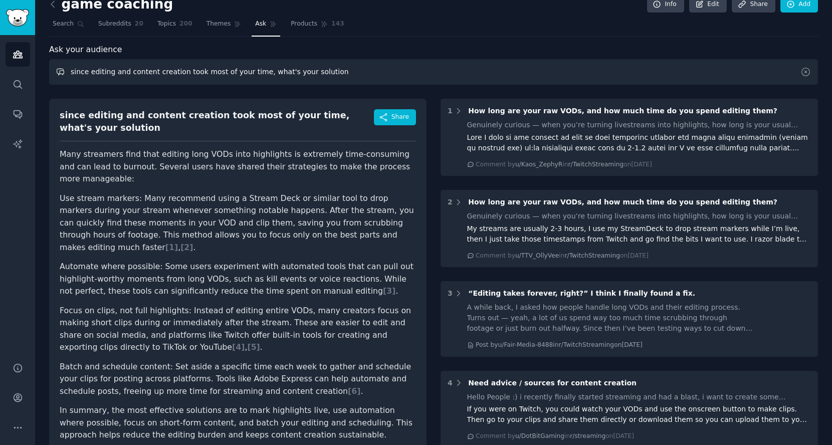
scroll to position [0, 0]
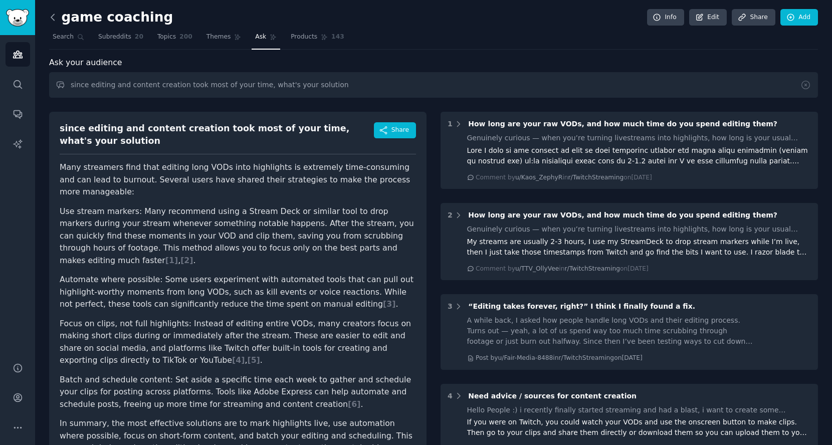
click at [51, 19] on icon at bounding box center [53, 17] width 11 height 11
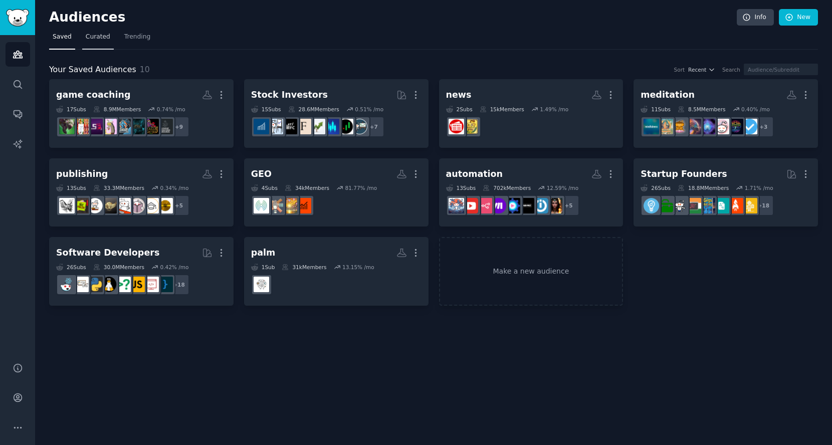
click at [97, 34] on span "Curated" at bounding box center [98, 37] width 25 height 9
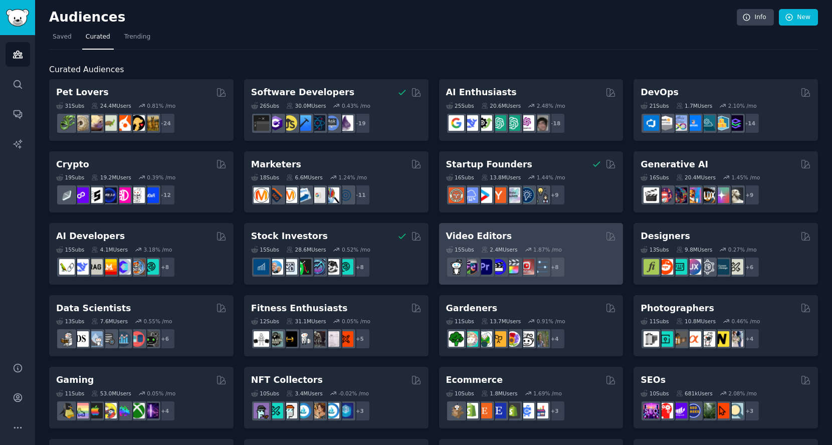
click at [518, 233] on div "Video Editors" at bounding box center [531, 236] width 170 height 13
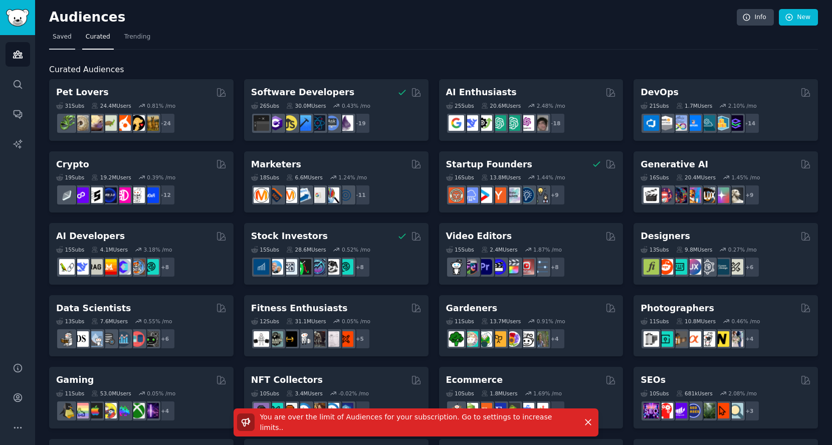
click at [70, 45] on link "Saved" at bounding box center [62, 39] width 26 height 21
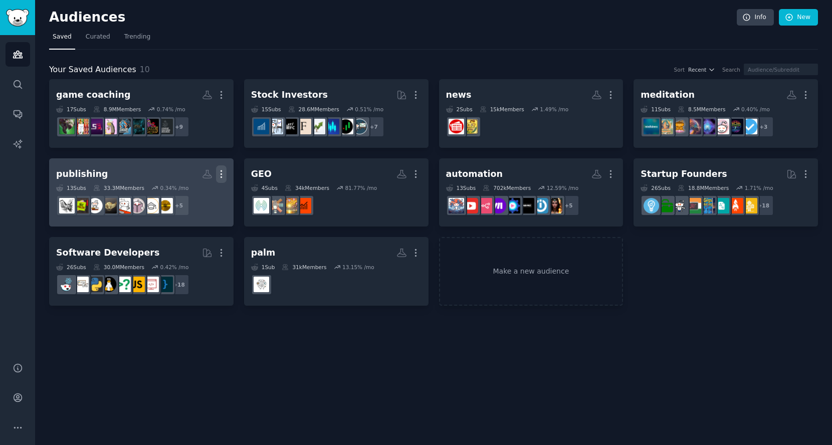
click at [221, 169] on icon "button" at bounding box center [221, 174] width 11 height 11
click at [186, 191] on p "Delete" at bounding box center [193, 195] width 23 height 11
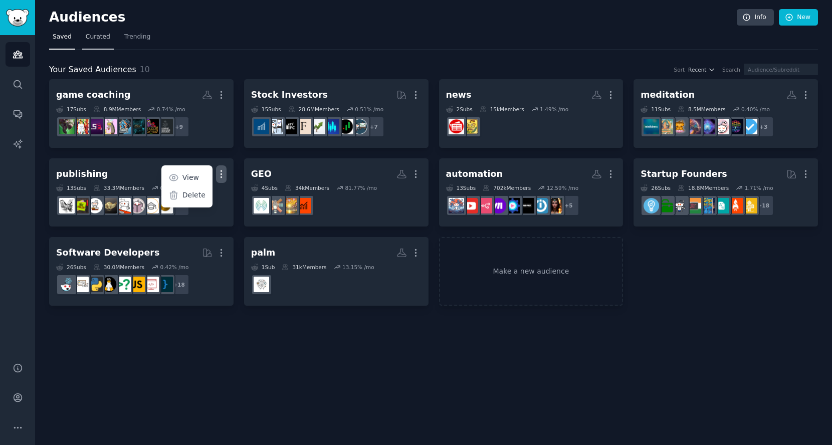
click at [106, 34] on span "Curated" at bounding box center [98, 37] width 25 height 9
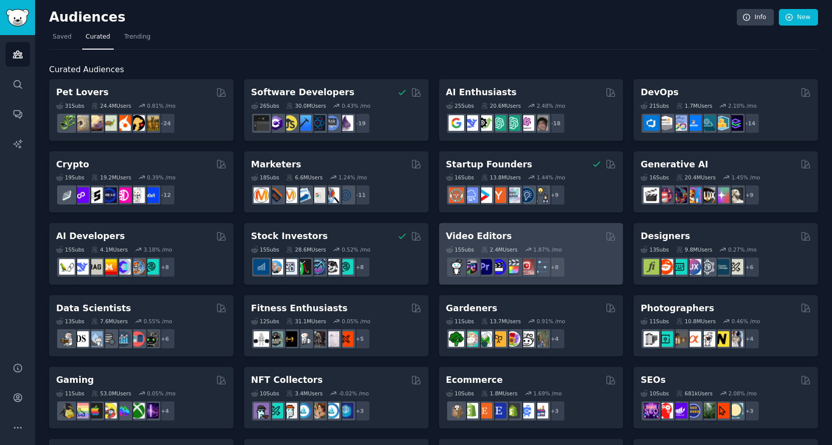
click at [552, 240] on div "Video Editors" at bounding box center [531, 236] width 170 height 13
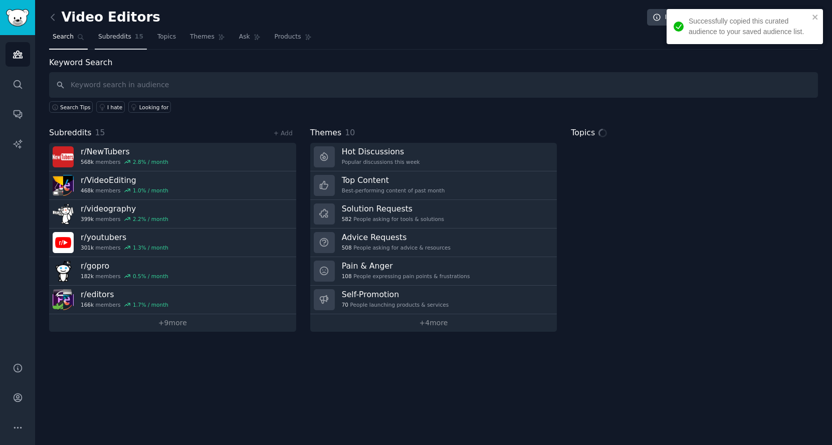
click at [126, 42] on link "Subreddits 15" at bounding box center [121, 39] width 52 height 21
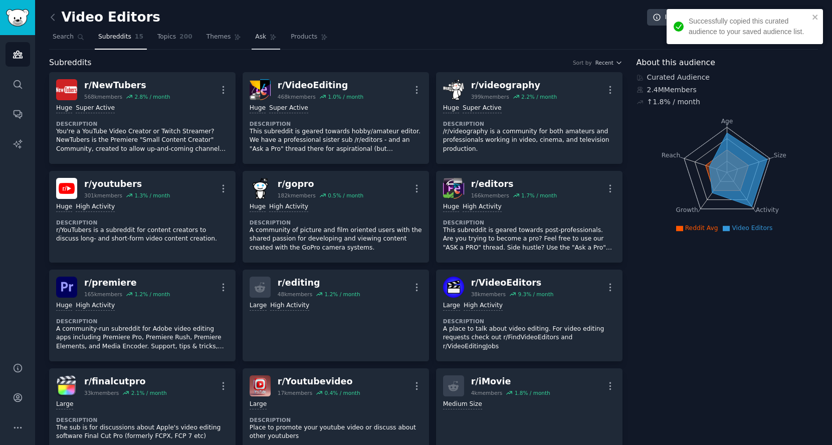
click at [255, 40] on span "Ask" at bounding box center [260, 37] width 11 height 9
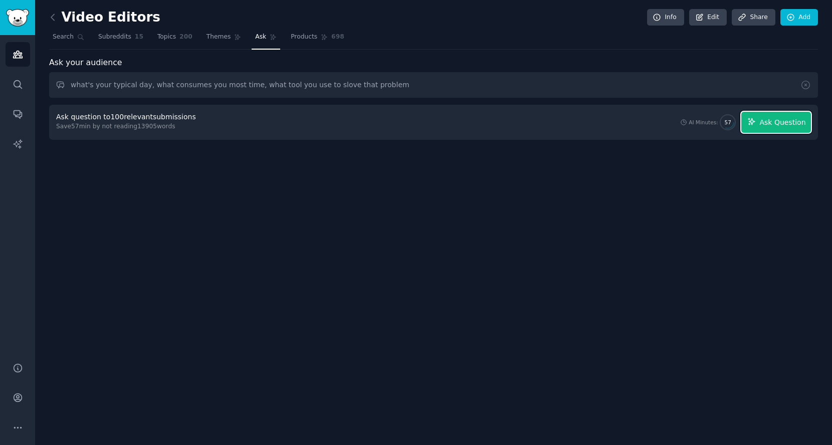
click at [780, 124] on span "Ask Question" at bounding box center [782, 122] width 46 height 11
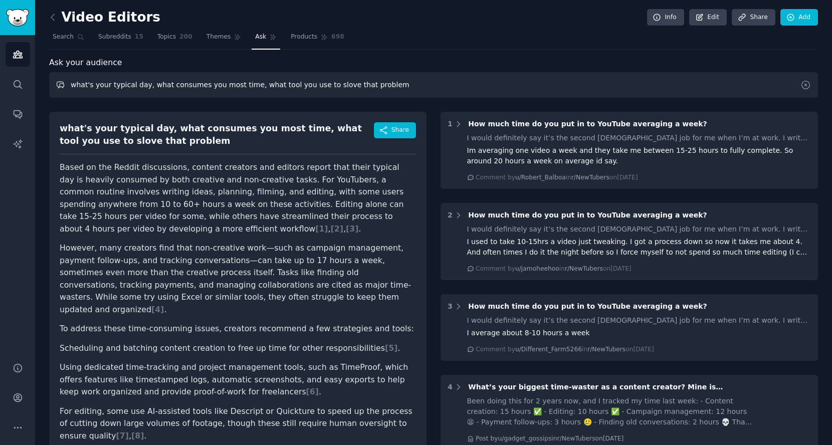
drag, startPoint x: 405, startPoint y: 91, endPoint x: 67, endPoint y: 85, distance: 337.8
click at [67, 85] on input "what's your typical day, what consumes you most time, what tool you use to slov…" at bounding box center [433, 85] width 769 height 26
type input "what solution/tool are you using for content creation"
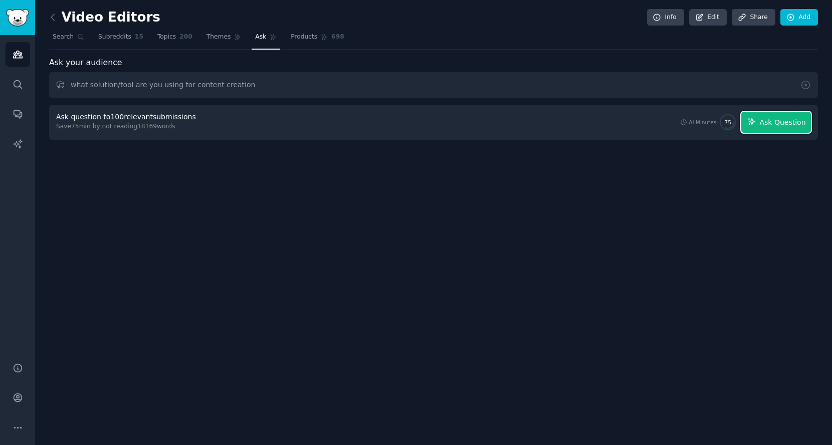
click at [763, 121] on span "Ask Question" at bounding box center [782, 122] width 46 height 11
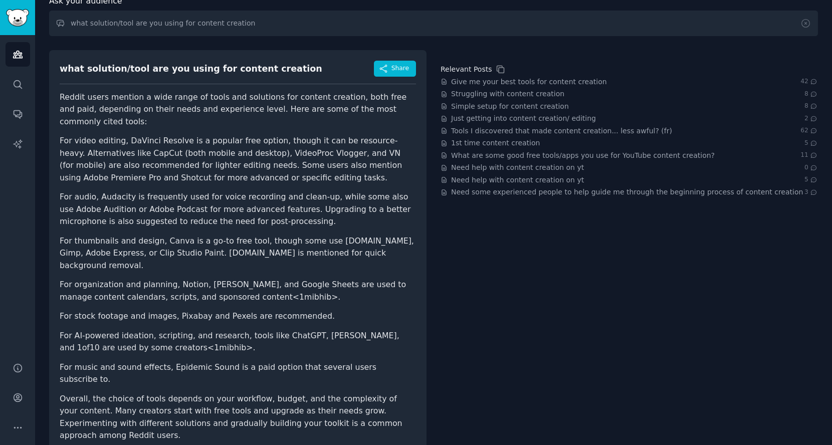
scroll to position [64, 0]
